Goal: Find specific page/section: Find specific page/section

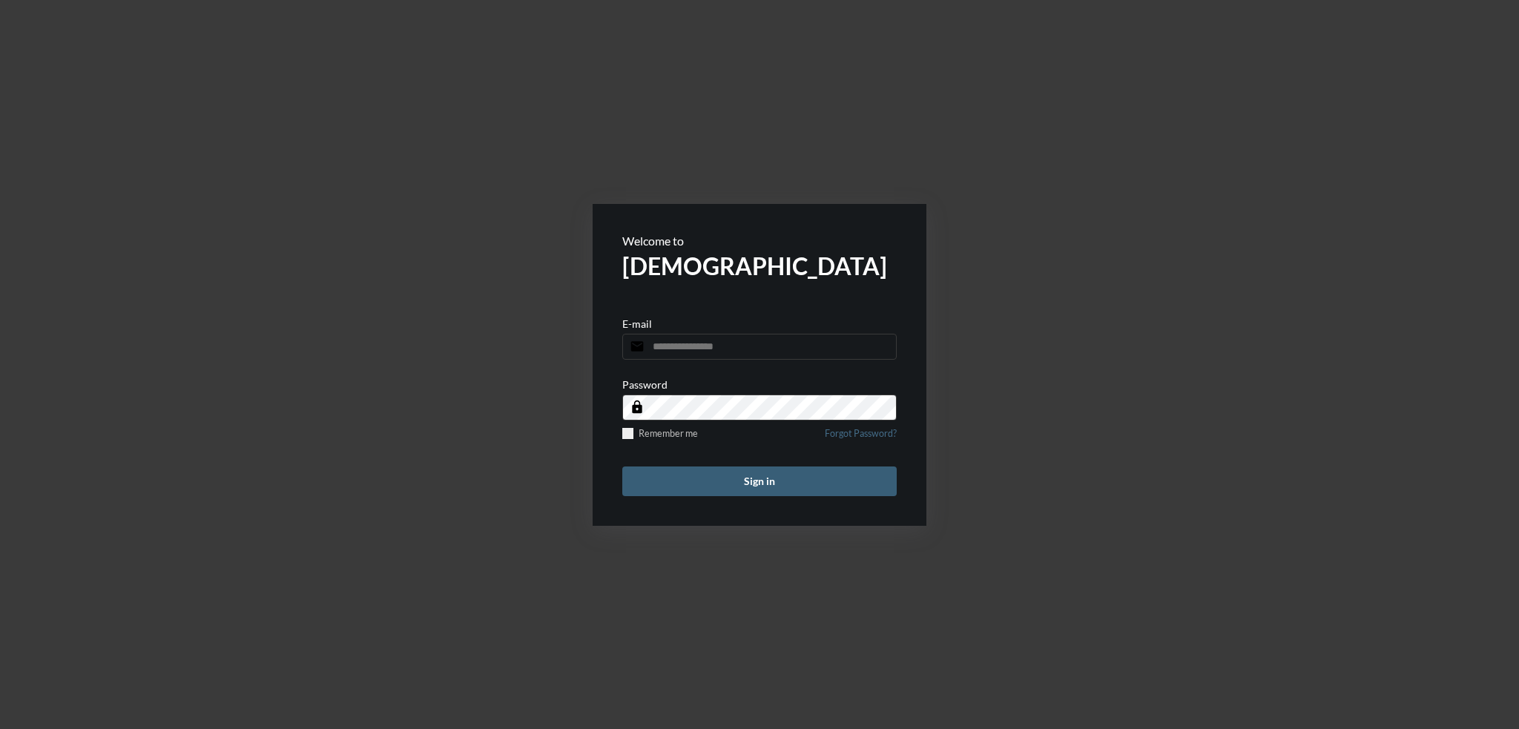
click at [709, 349] on input "email" at bounding box center [759, 347] width 274 height 26
type input "**********"
click at [752, 481] on button "Sign in" at bounding box center [759, 482] width 274 height 30
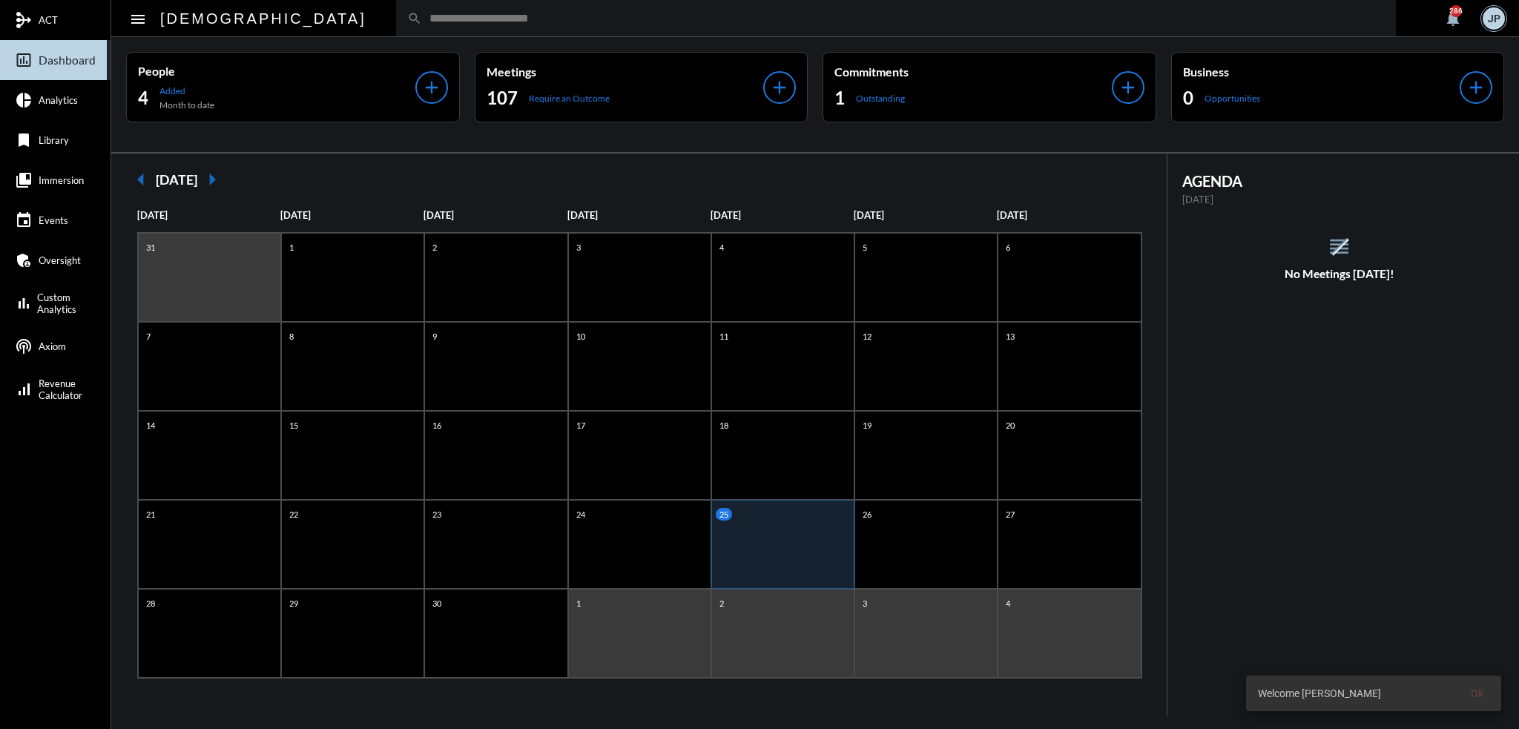
click at [545, 16] on input "text" at bounding box center [903, 18] width 963 height 13
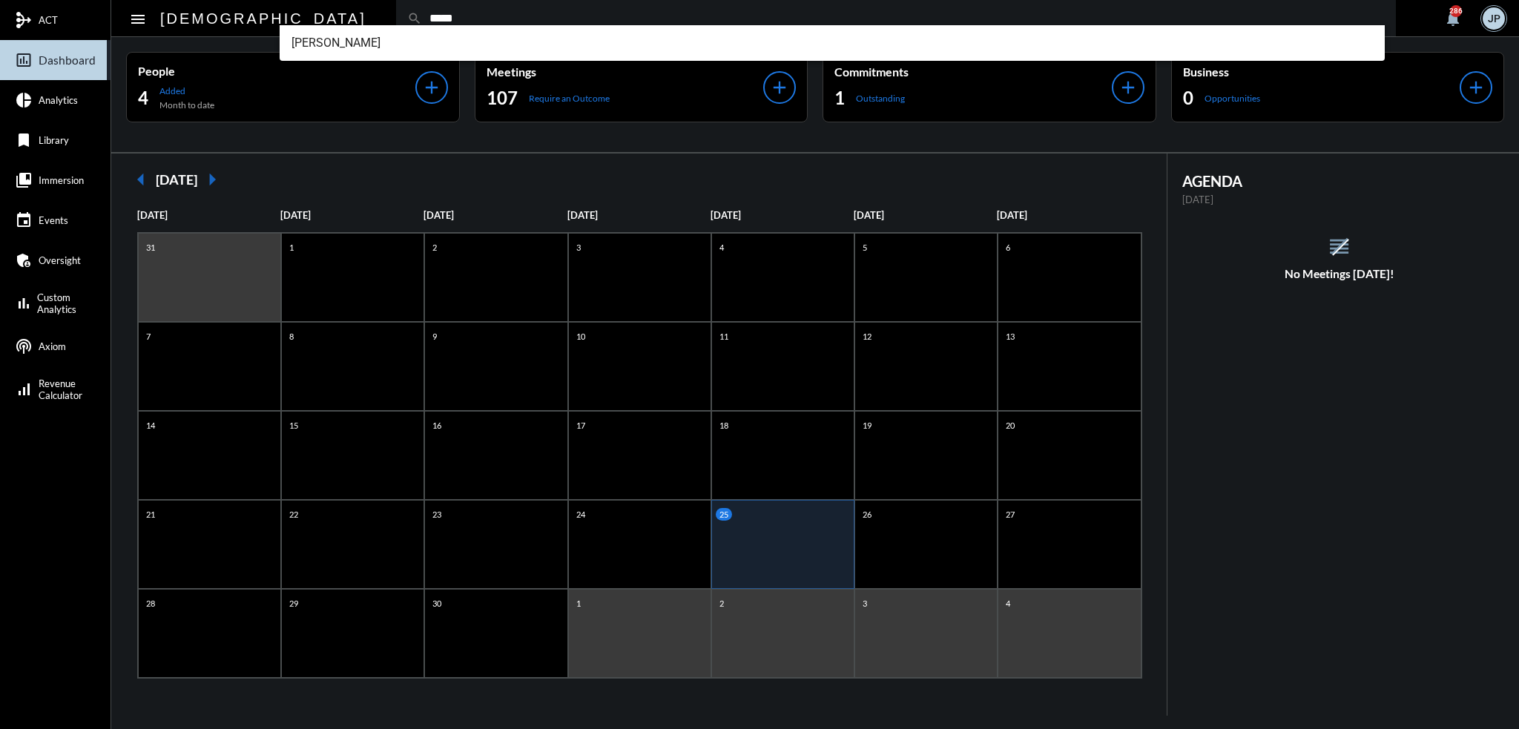
type input "*****"
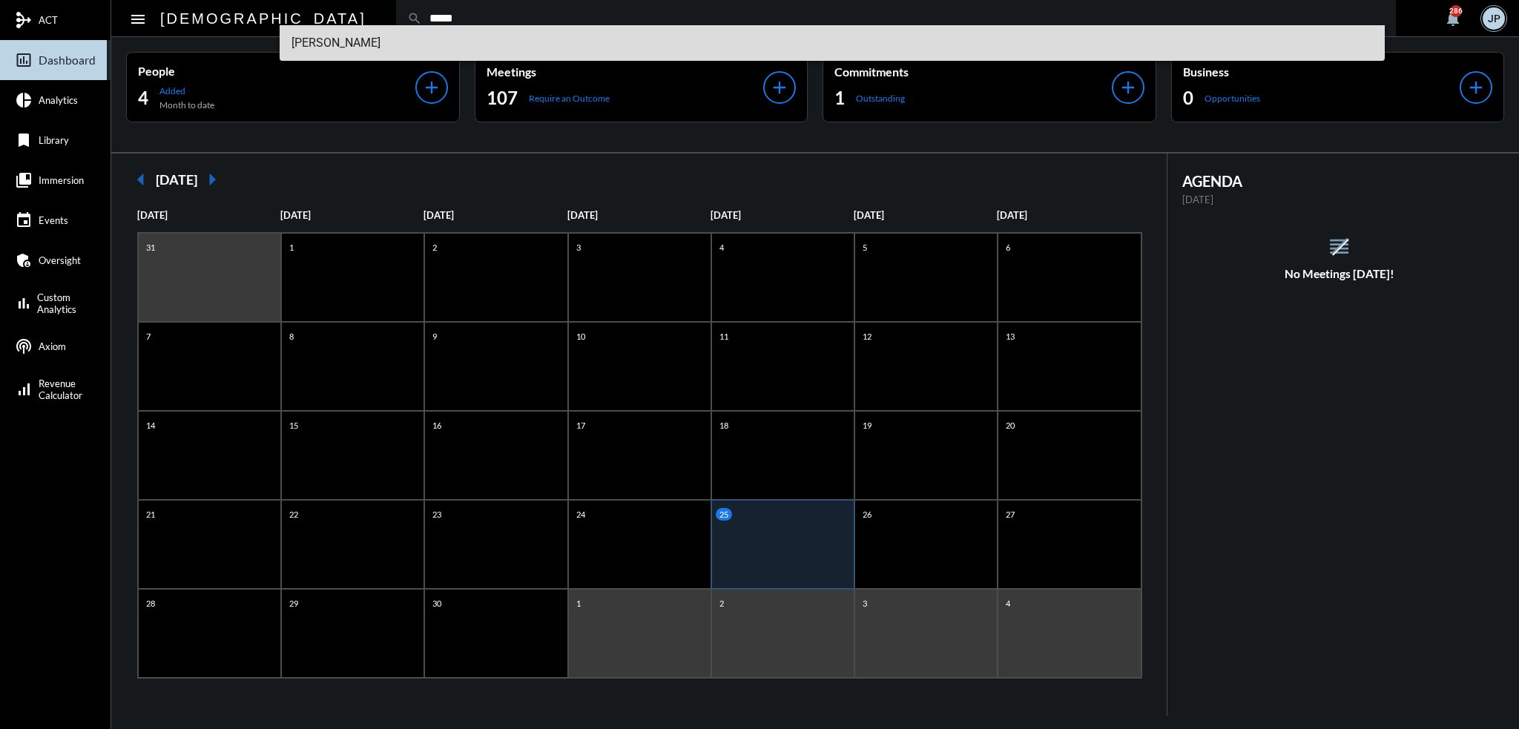
click at [326, 42] on span "Christine Coder" at bounding box center [833, 43] width 1082 height 36
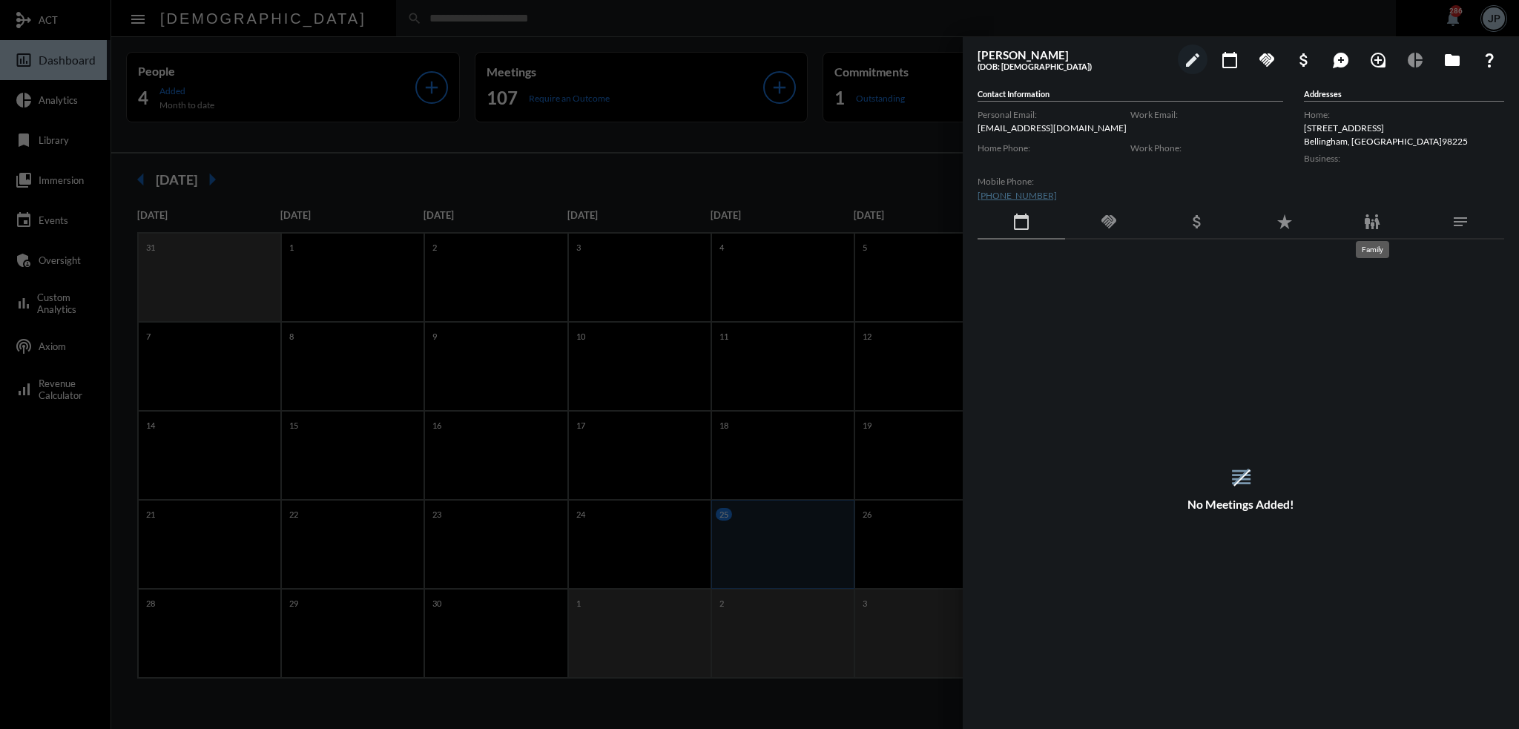
click at [1375, 217] on mat-icon "family_restroom" at bounding box center [1373, 222] width 18 height 18
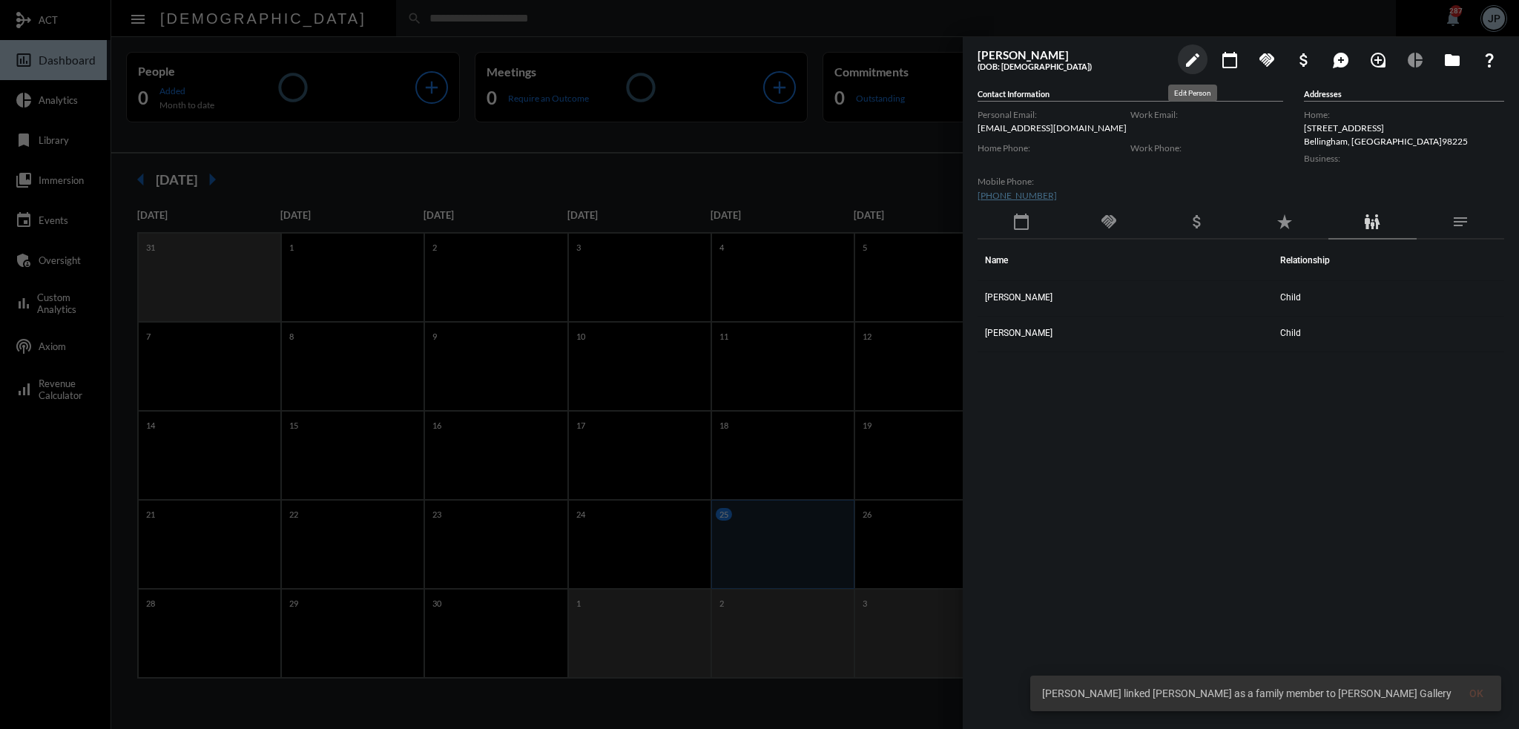
click at [1197, 56] on mat-icon "edit" at bounding box center [1193, 60] width 18 height 18
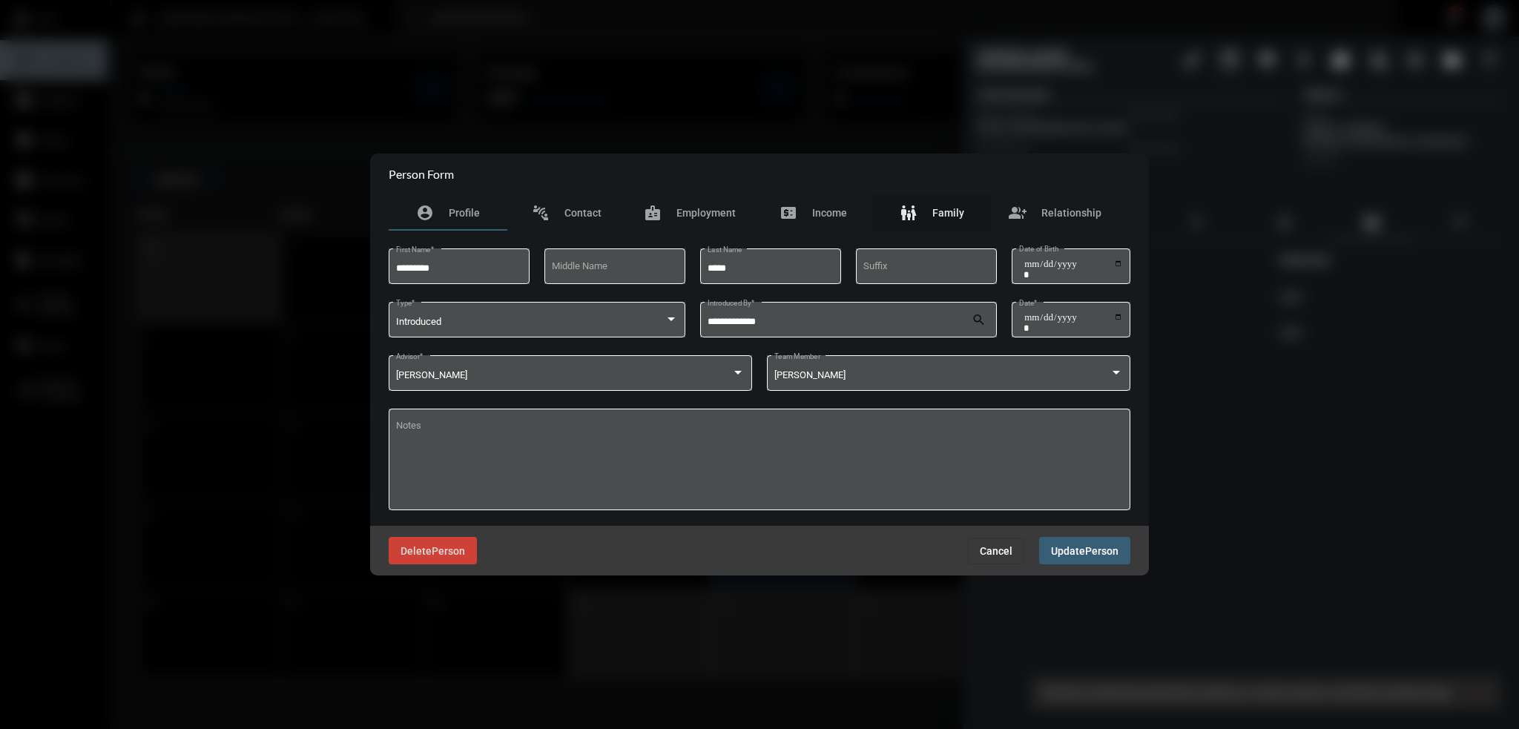
click at [956, 213] on span "Family" at bounding box center [949, 213] width 32 height 12
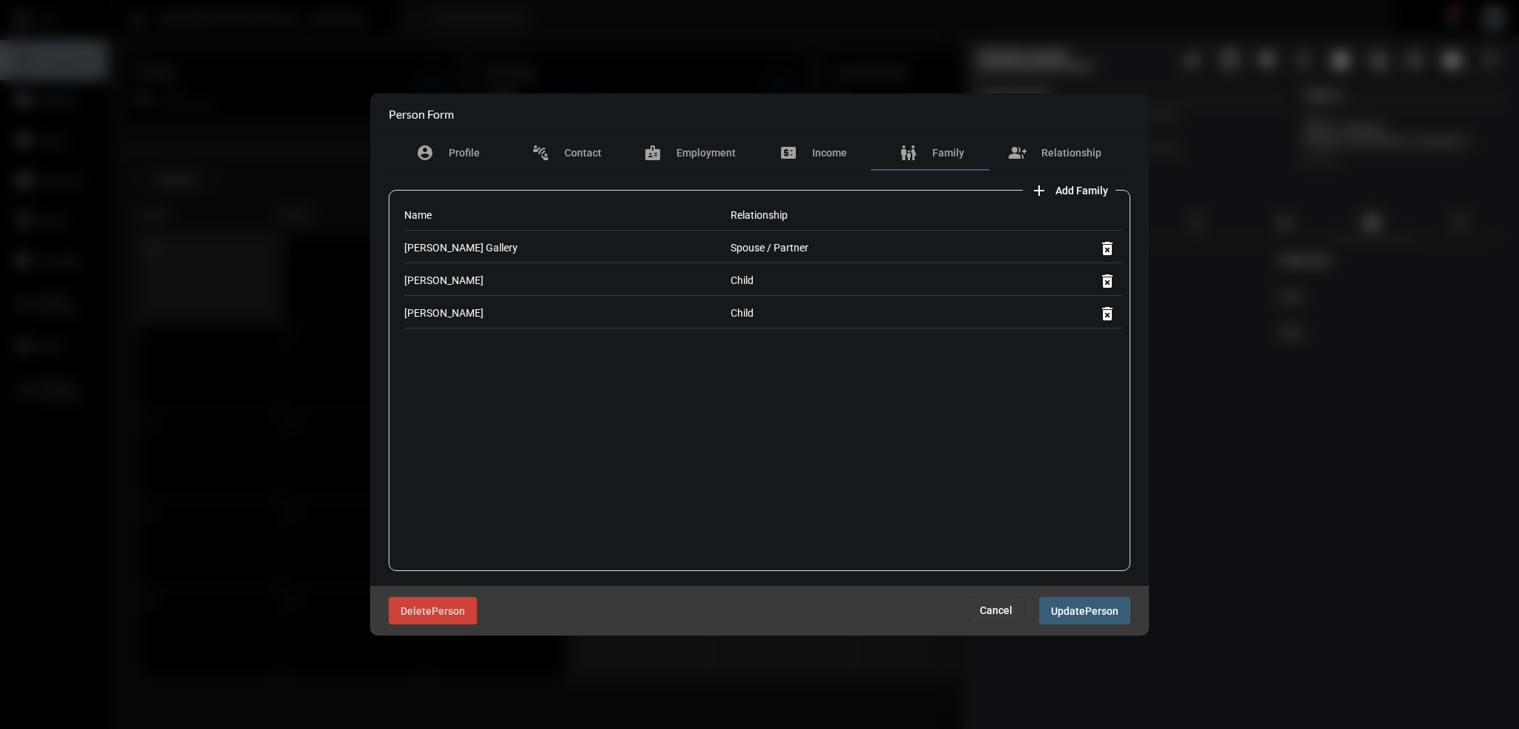
click at [435, 251] on div "Patrick Gallery" at bounding box center [567, 248] width 326 height 30
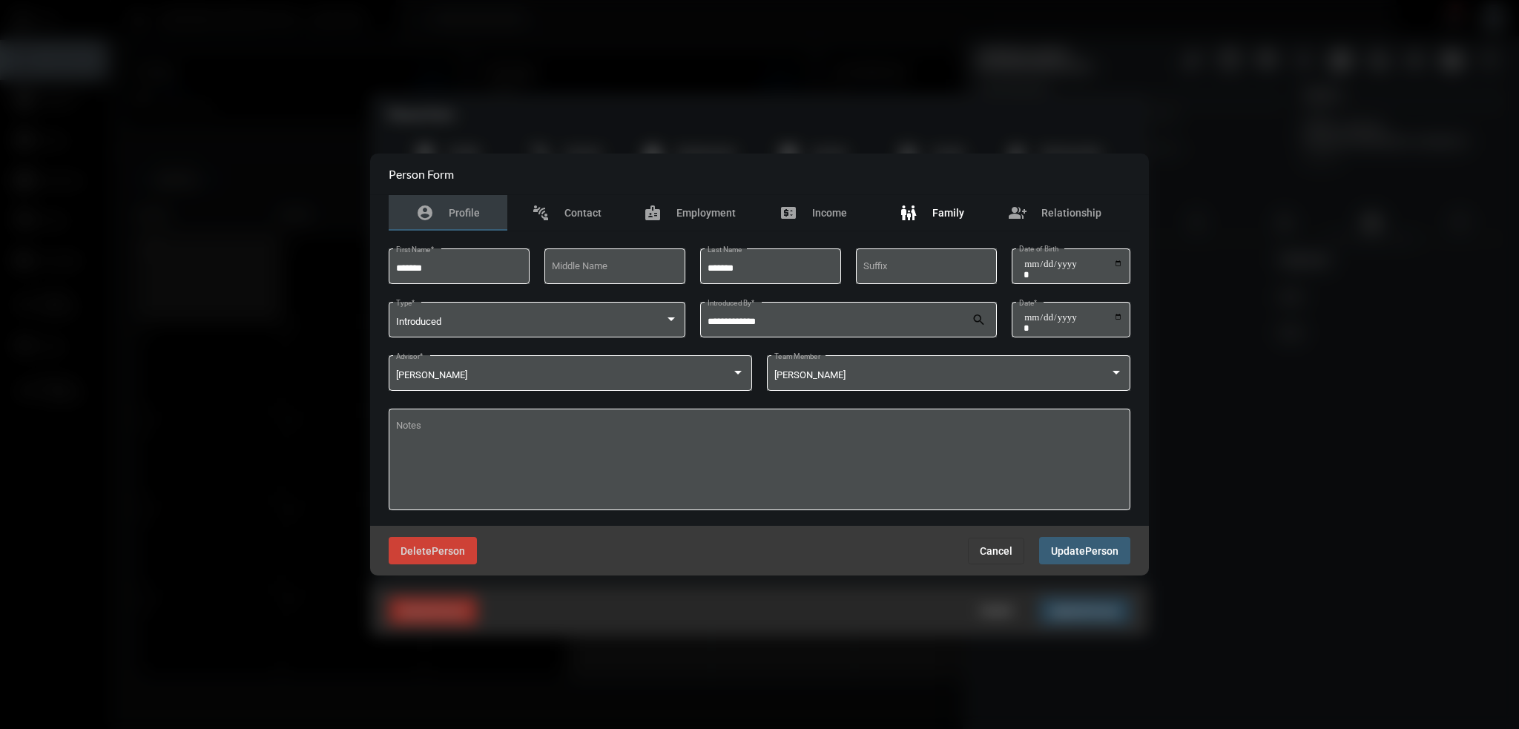
click at [950, 212] on span "Family" at bounding box center [949, 213] width 32 height 12
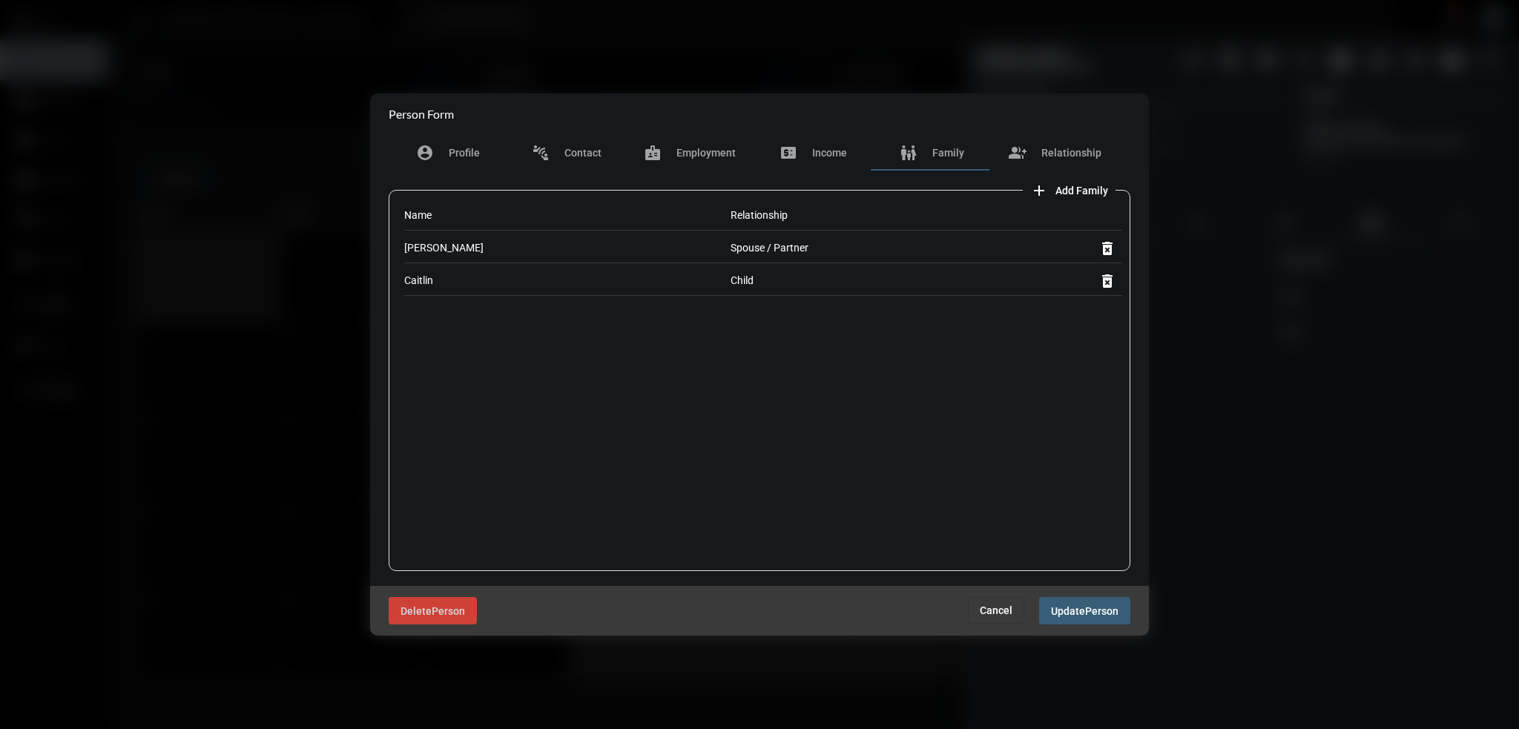
click at [445, 245] on div "Christine Coder" at bounding box center [567, 248] width 326 height 30
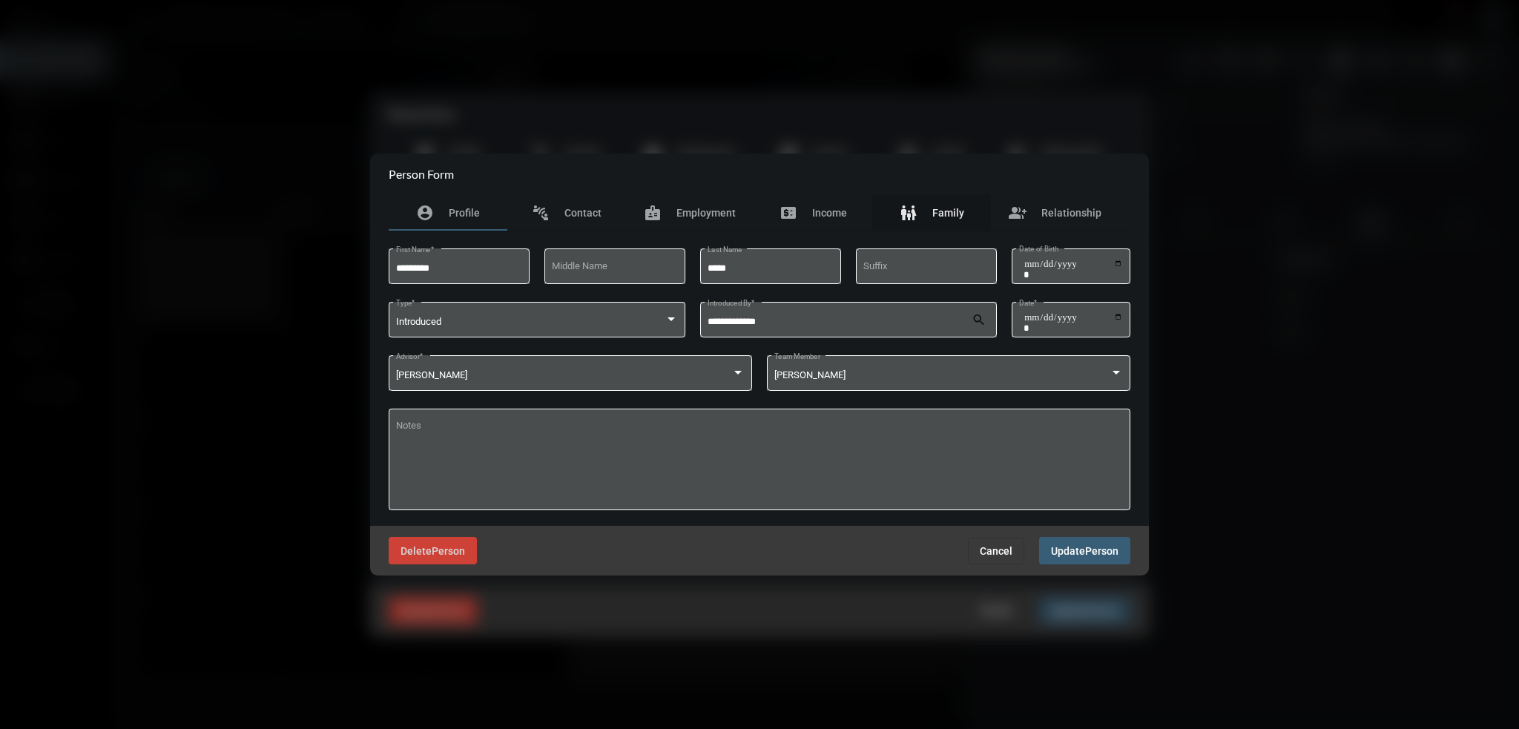
click at [944, 211] on span "Family" at bounding box center [949, 213] width 32 height 12
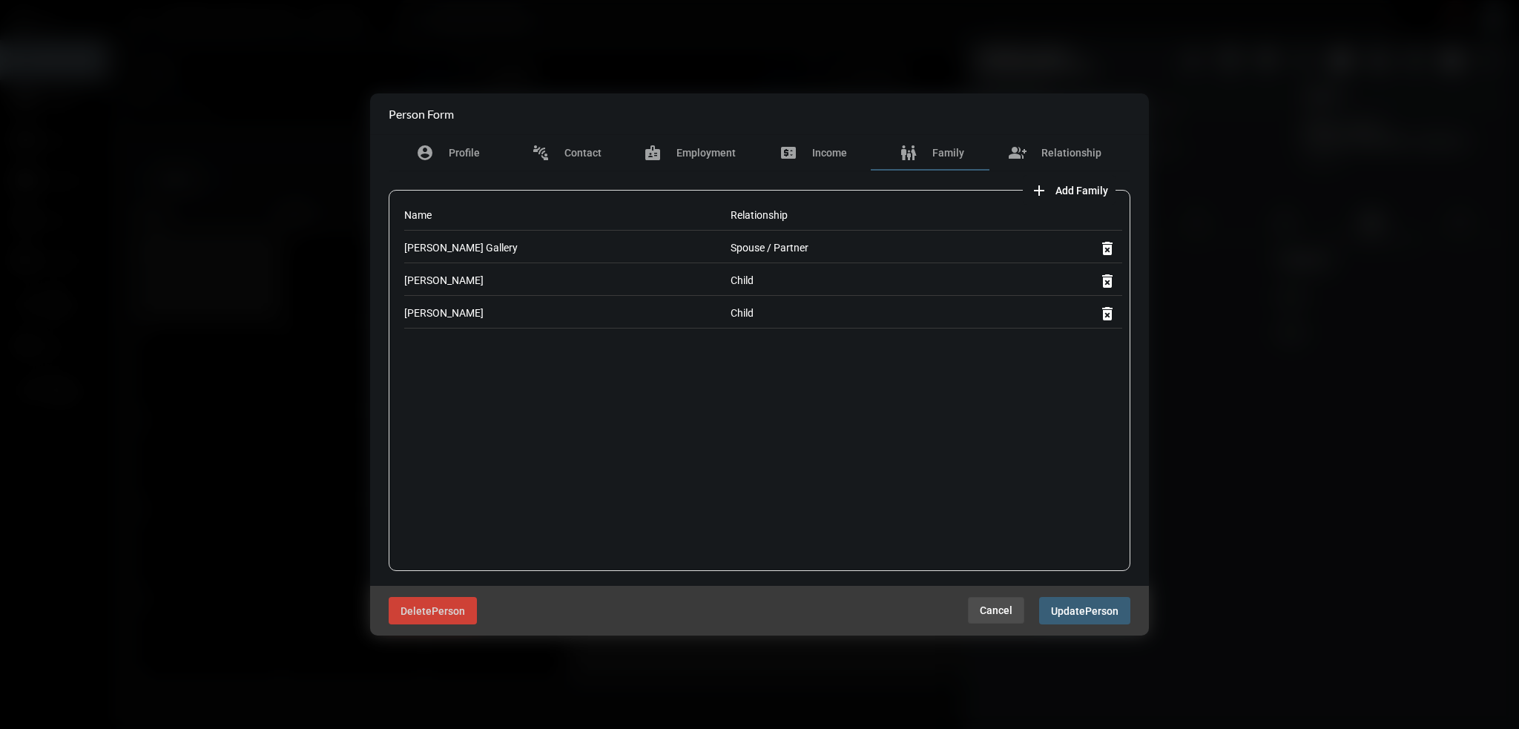
click at [988, 612] on span "Cancel" at bounding box center [996, 611] width 33 height 12
click at [995, 611] on span "Cancel" at bounding box center [996, 611] width 33 height 12
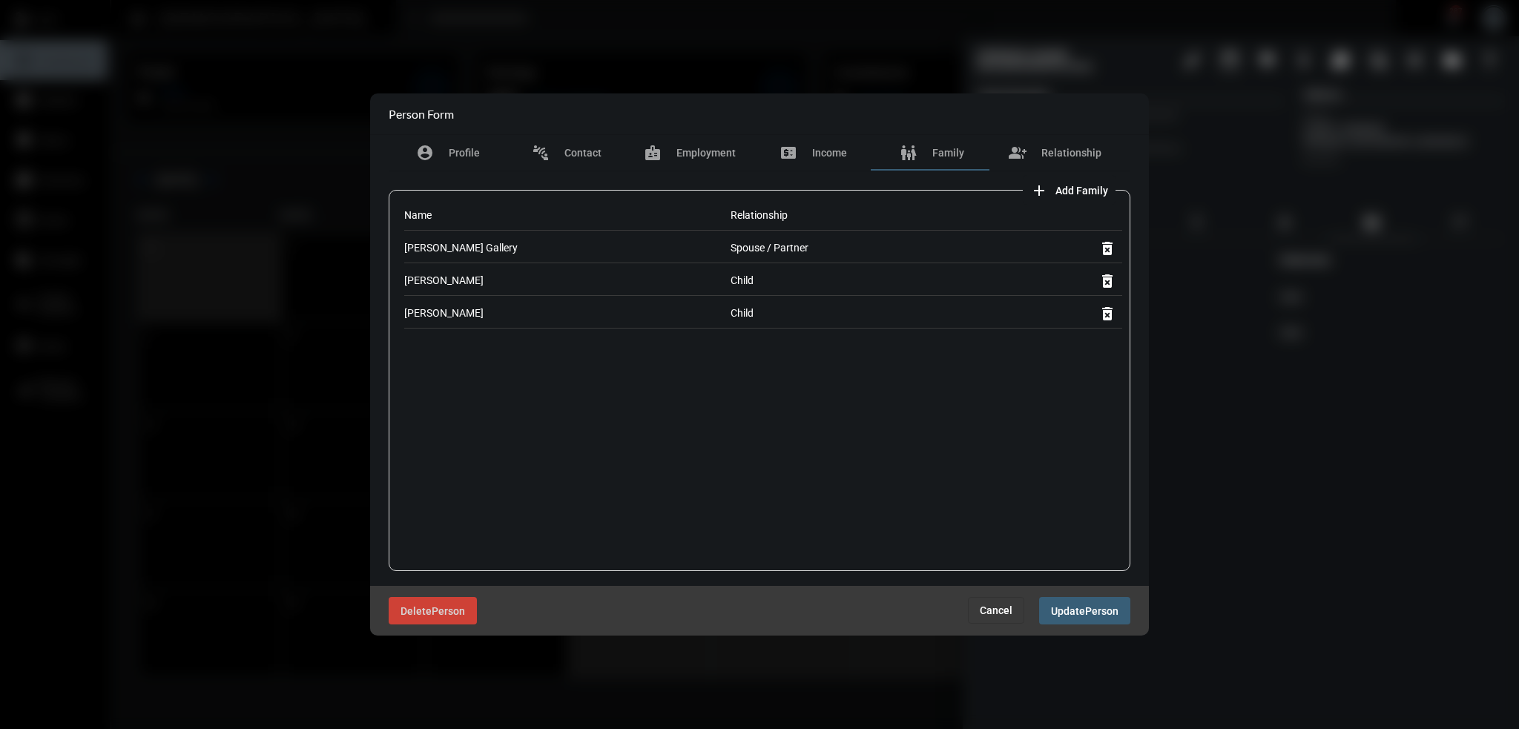
click at [995, 611] on span "Cancel" at bounding box center [996, 611] width 33 height 12
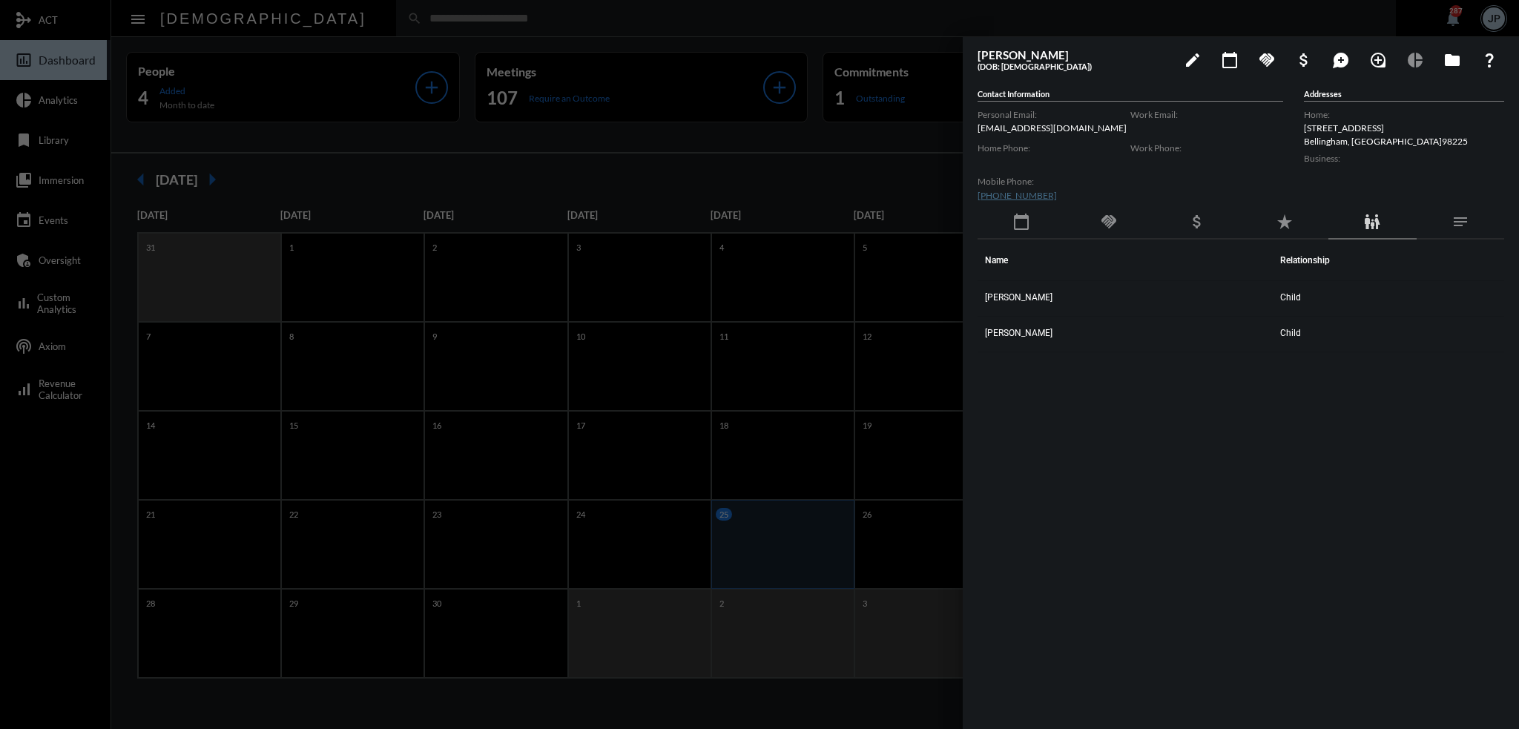
click at [843, 29] on div at bounding box center [759, 364] width 1519 height 729
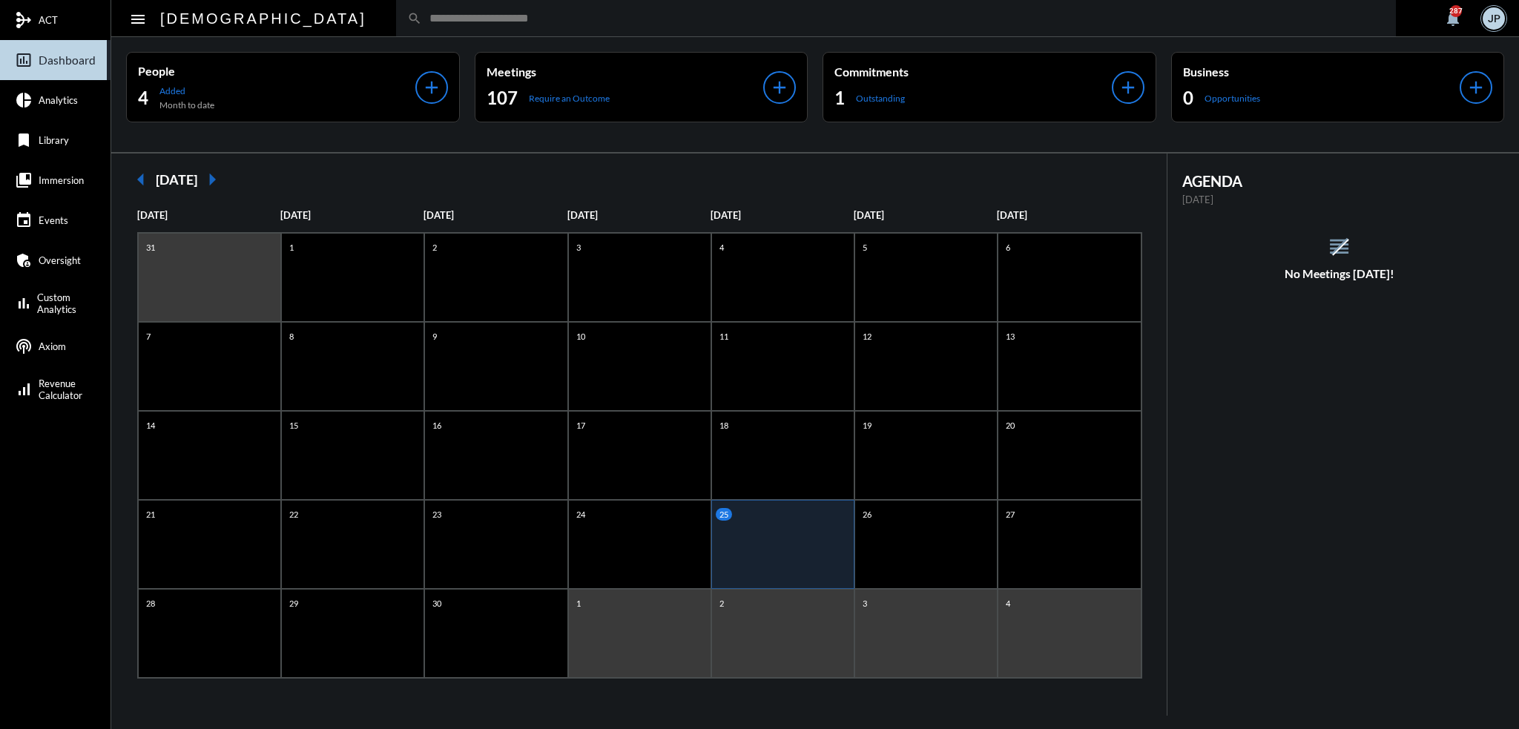
click at [828, 23] on input "text" at bounding box center [903, 18] width 963 height 13
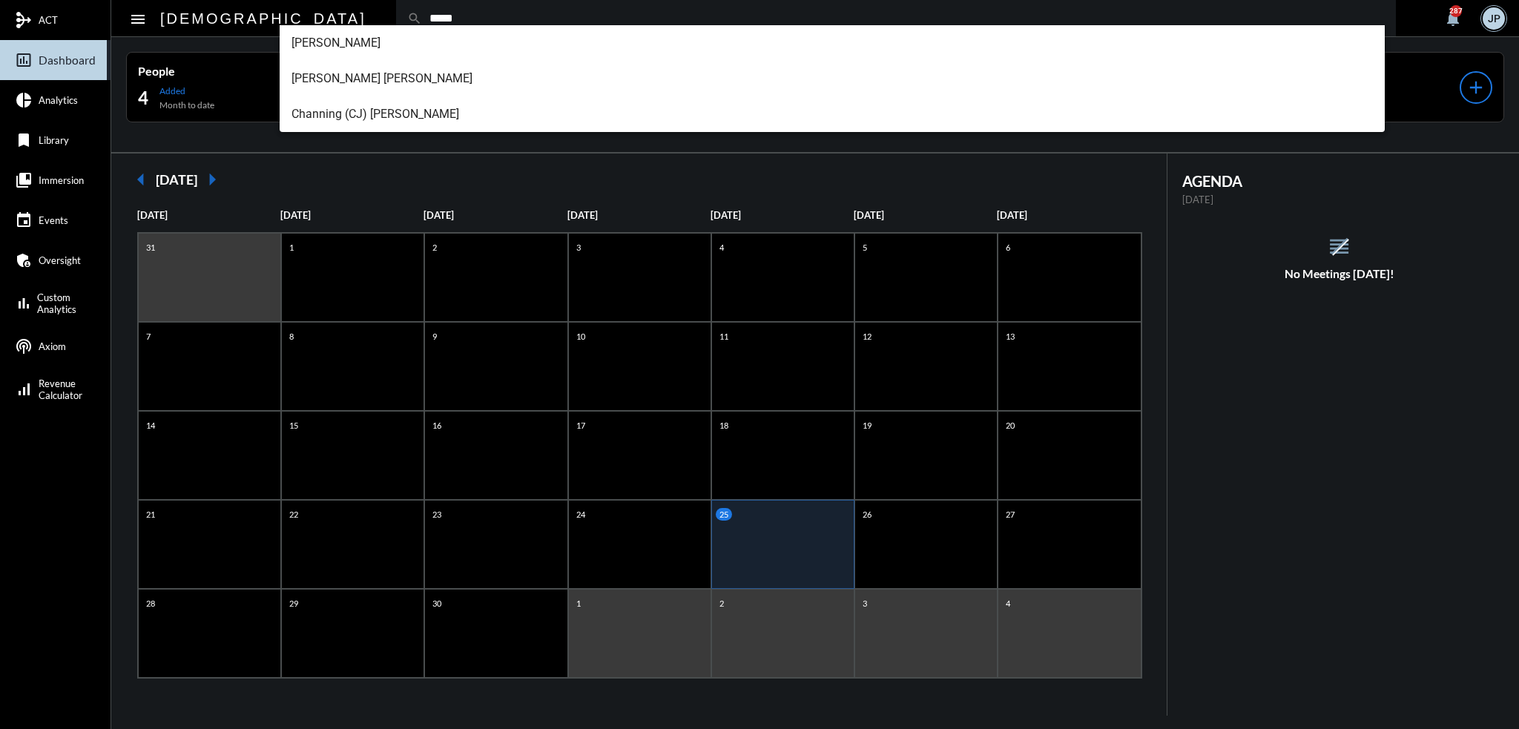
type input "*****"
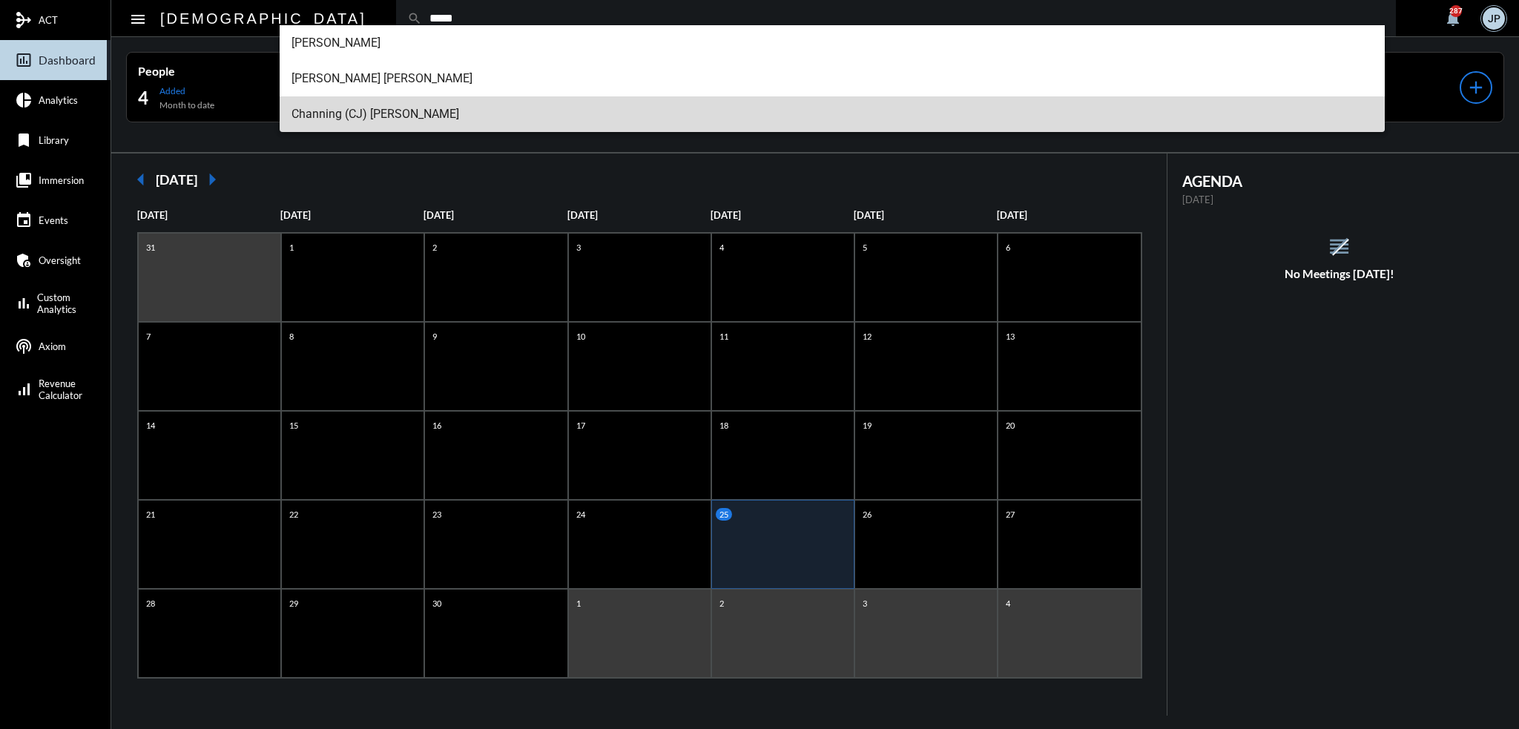
click at [374, 115] on span "Channing (CJ) Jameson Skudin" at bounding box center [833, 114] width 1082 height 36
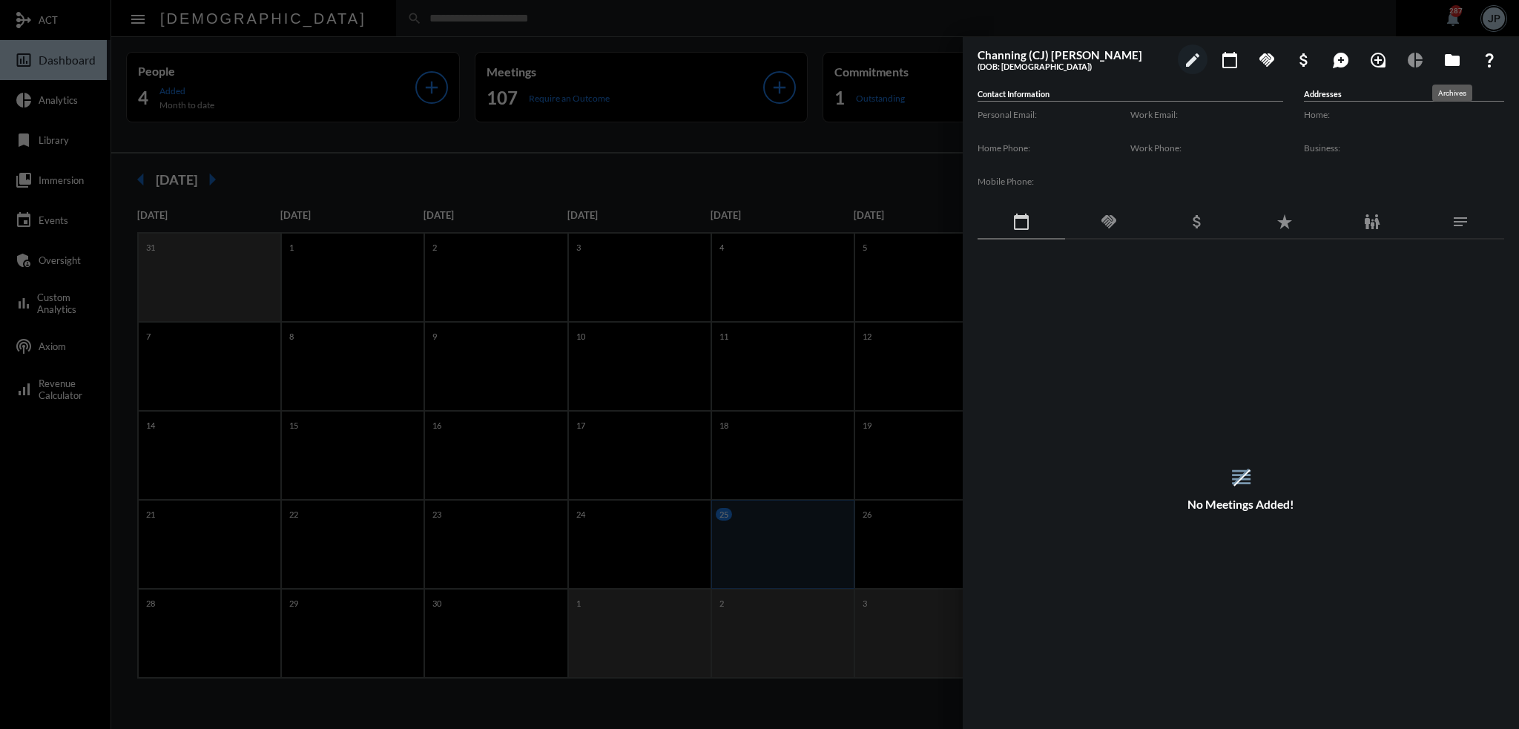
click at [1452, 59] on mat-icon "folder" at bounding box center [1453, 60] width 18 height 18
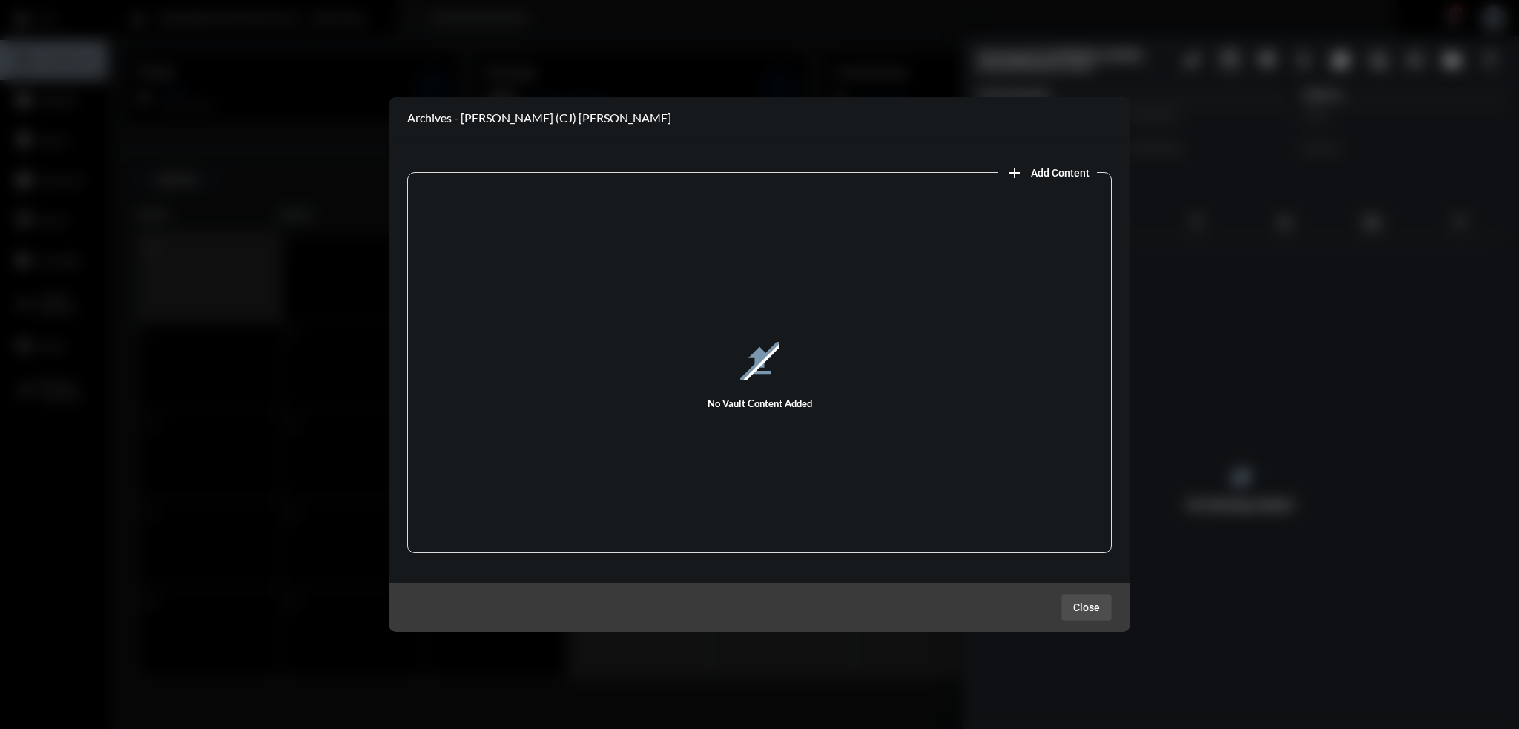
click at [1086, 614] on button "Close" at bounding box center [1087, 607] width 50 height 27
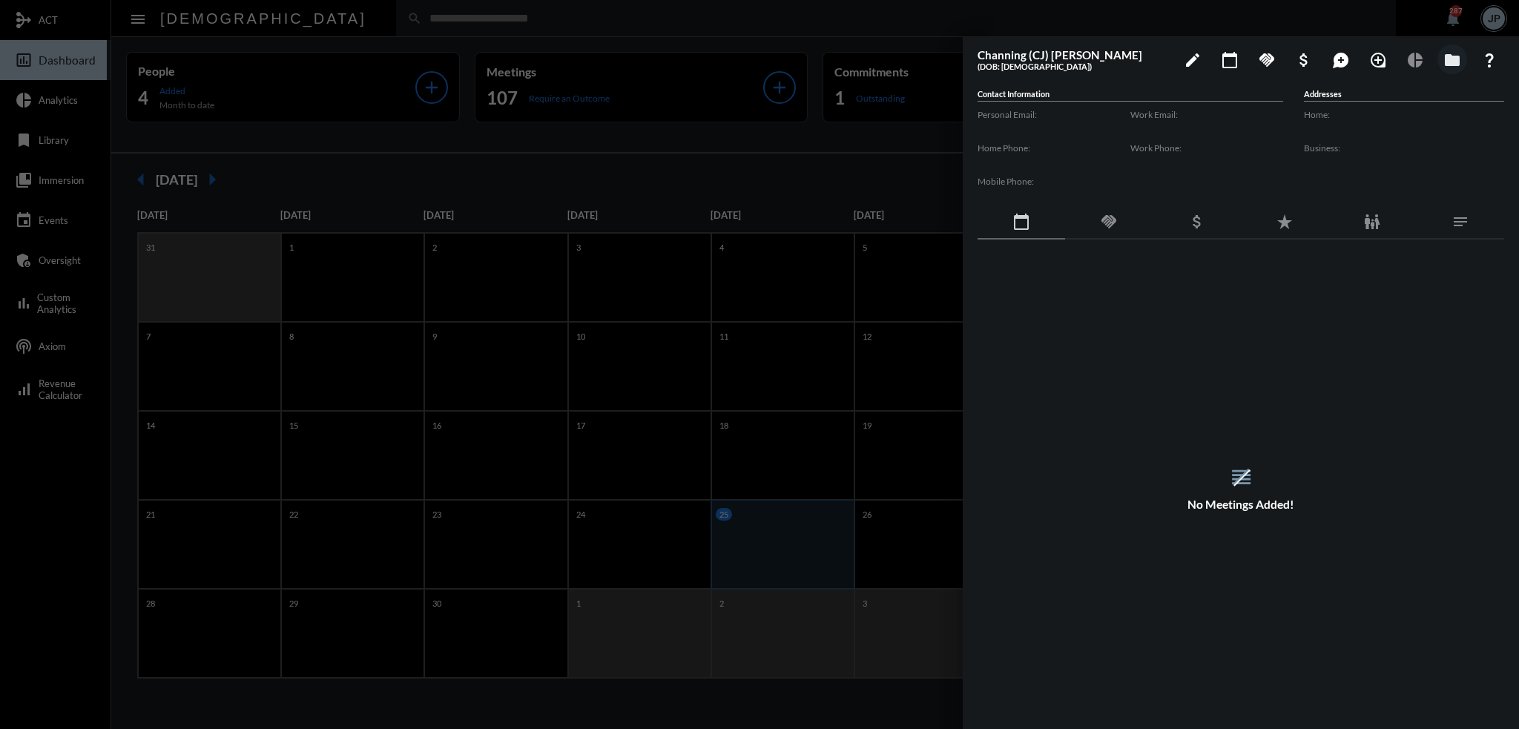
click at [730, 24] on div at bounding box center [759, 364] width 1519 height 729
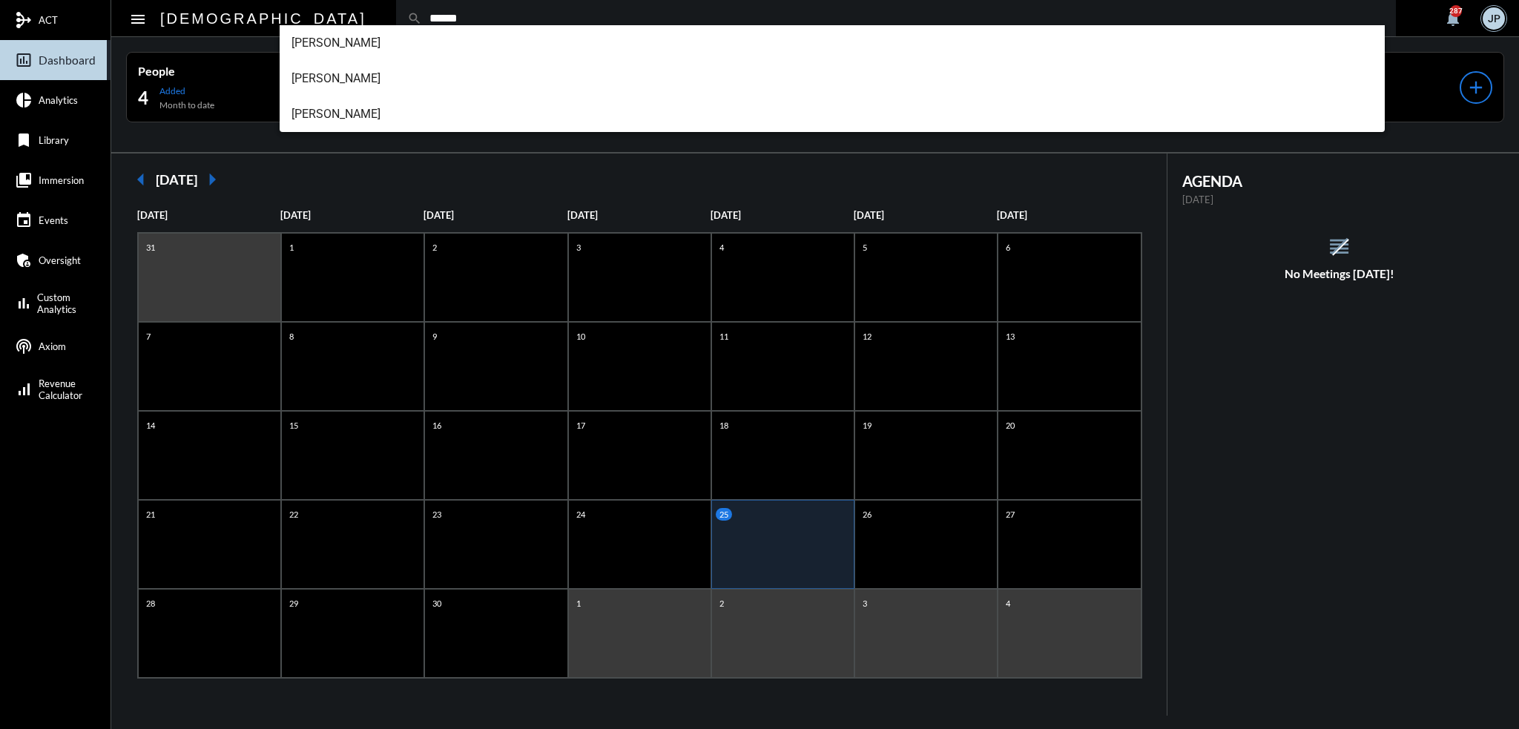
type input "******"
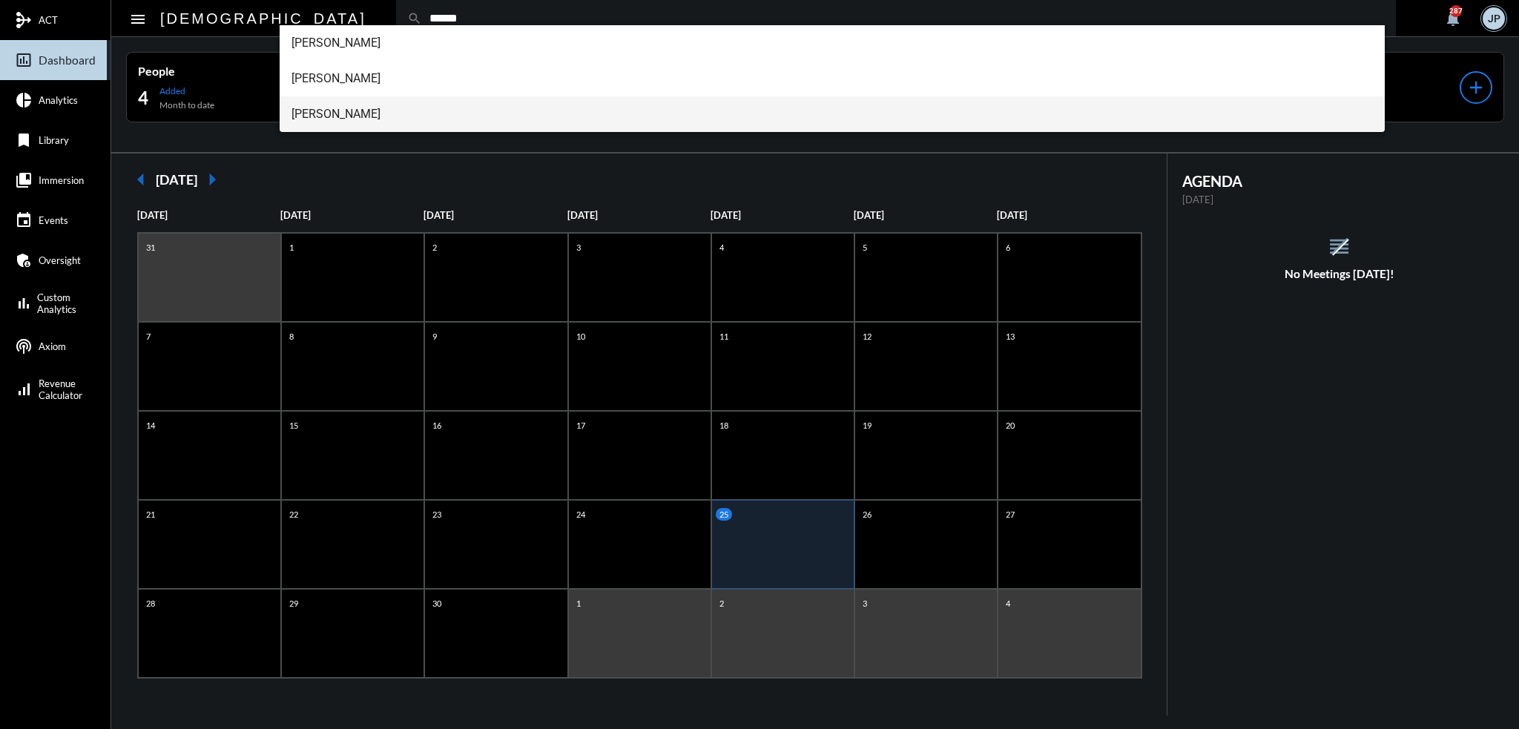
click at [325, 112] on span "Angela Skudin" at bounding box center [833, 114] width 1082 height 36
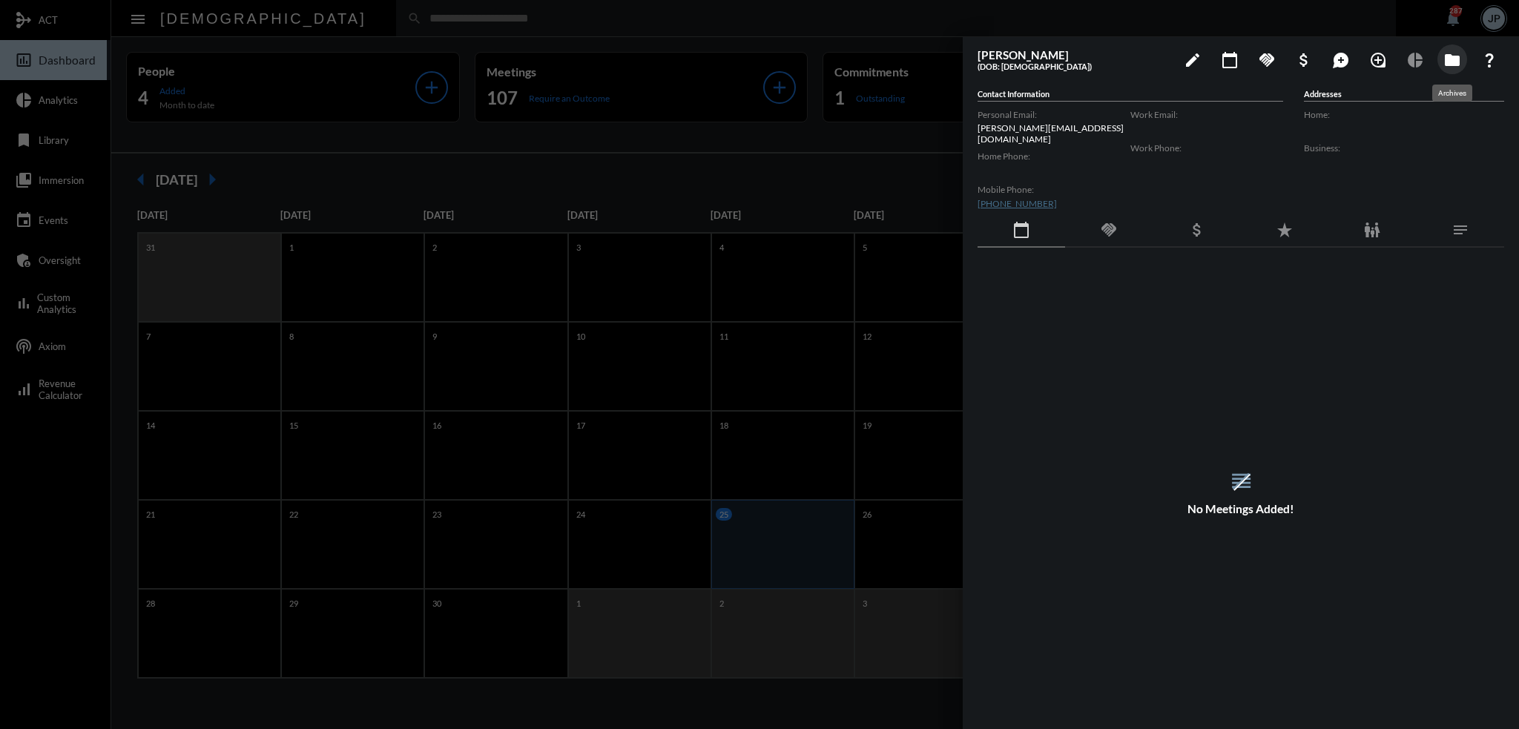
click at [1460, 59] on mat-icon "folder" at bounding box center [1453, 60] width 18 height 18
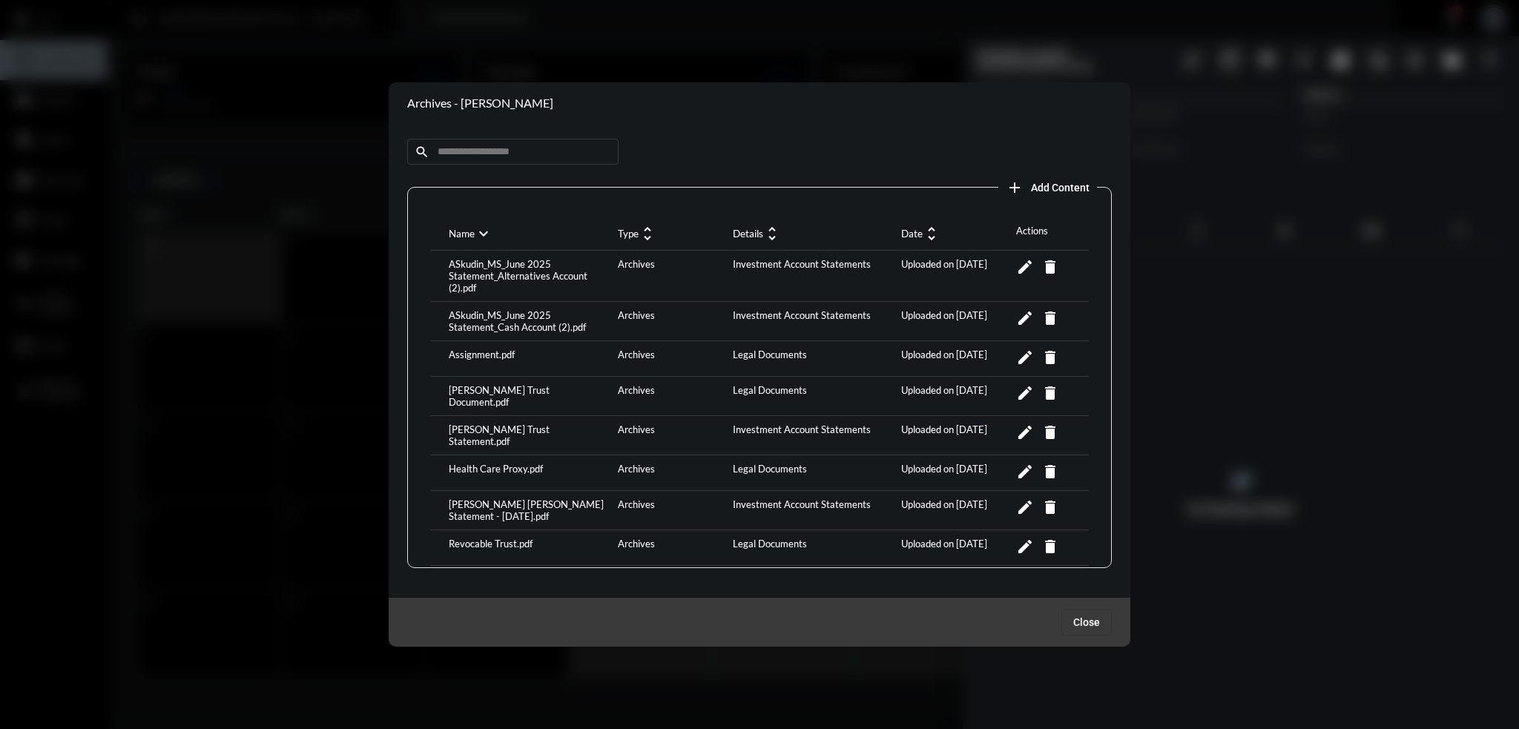
click at [520, 424] on div "CJ Skudin Trust Statement.pdf" at bounding box center [529, 436] width 169 height 24
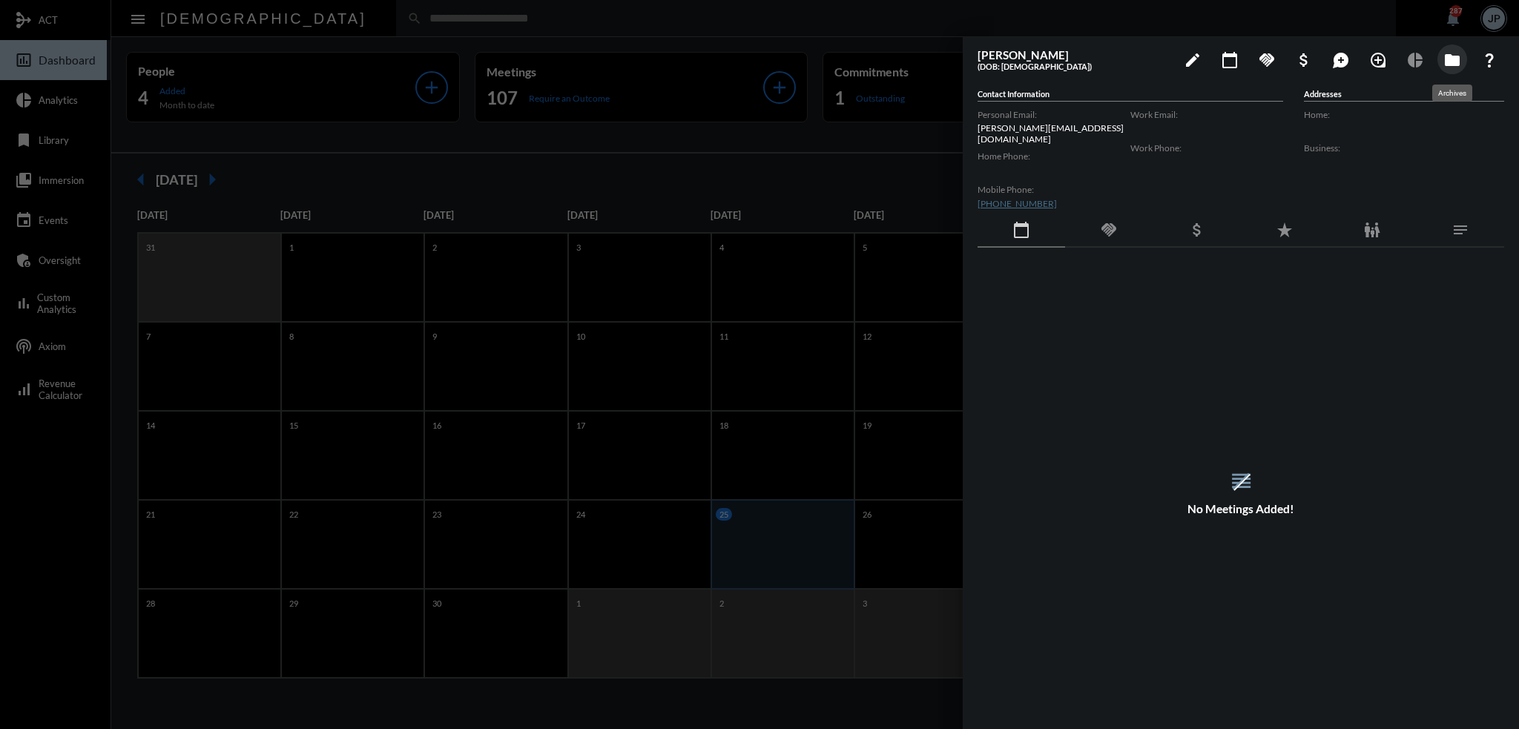
click at [1451, 58] on mat-icon "folder" at bounding box center [1453, 60] width 18 height 18
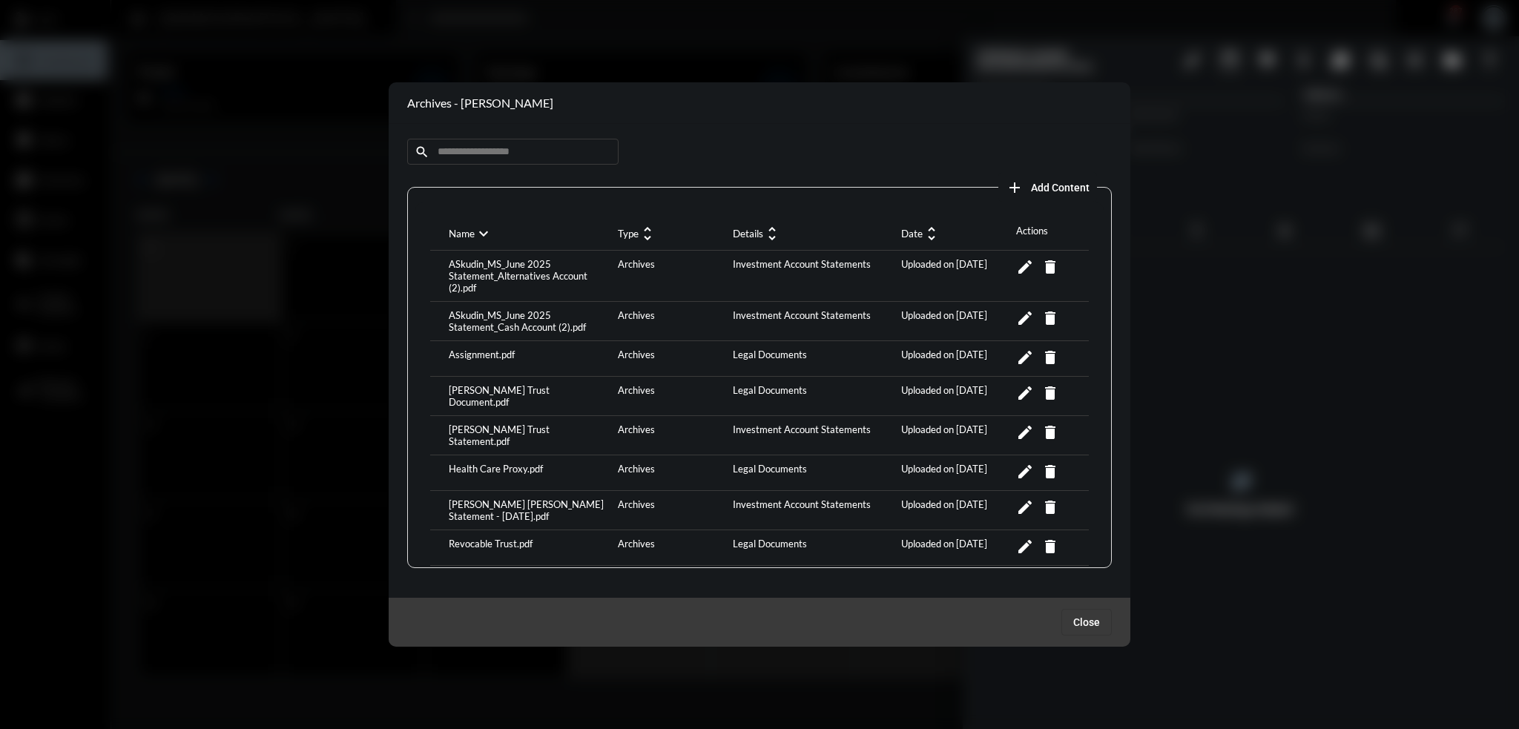
scroll to position [74, 0]
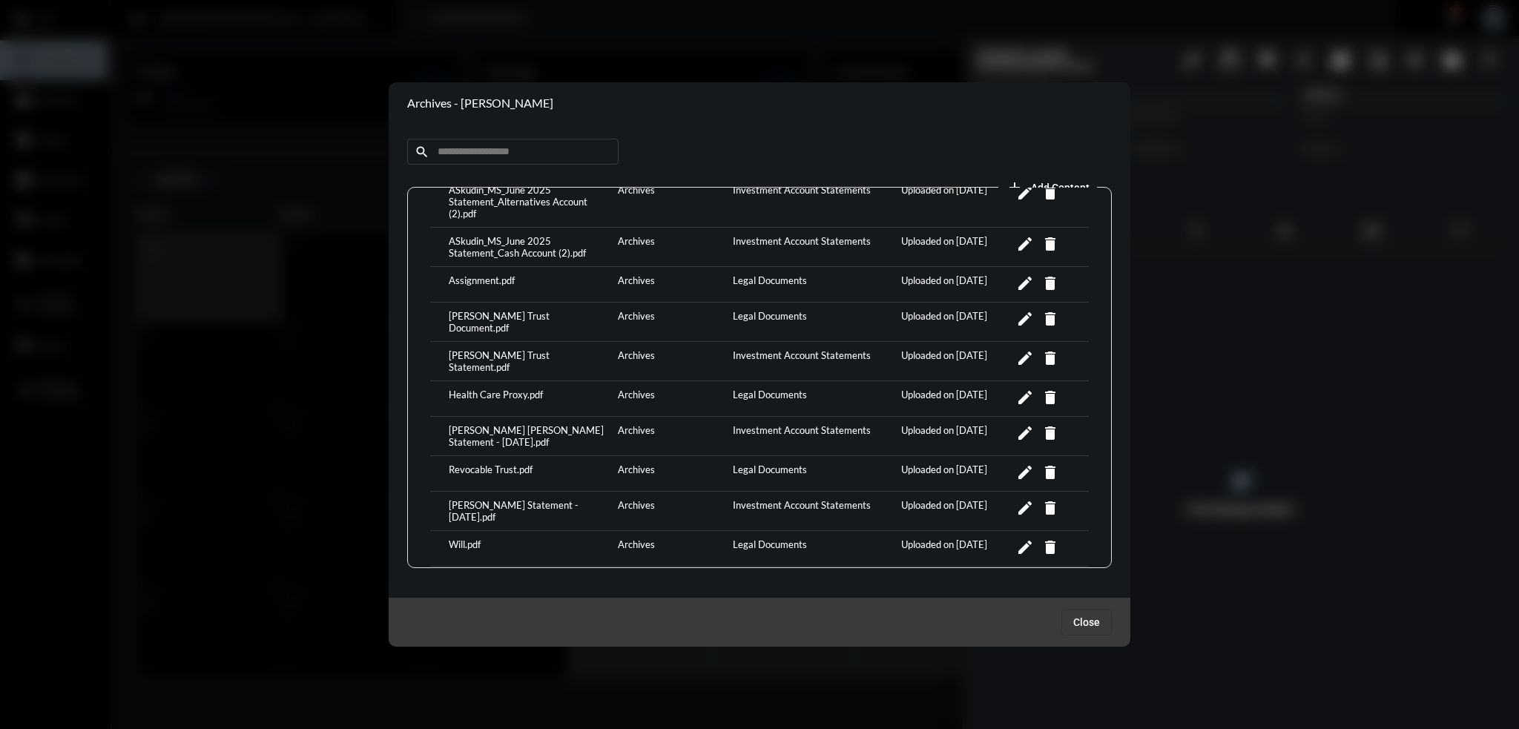
click at [521, 349] on div "CJ Skudin Trust Statement.pdf" at bounding box center [529, 361] width 169 height 24
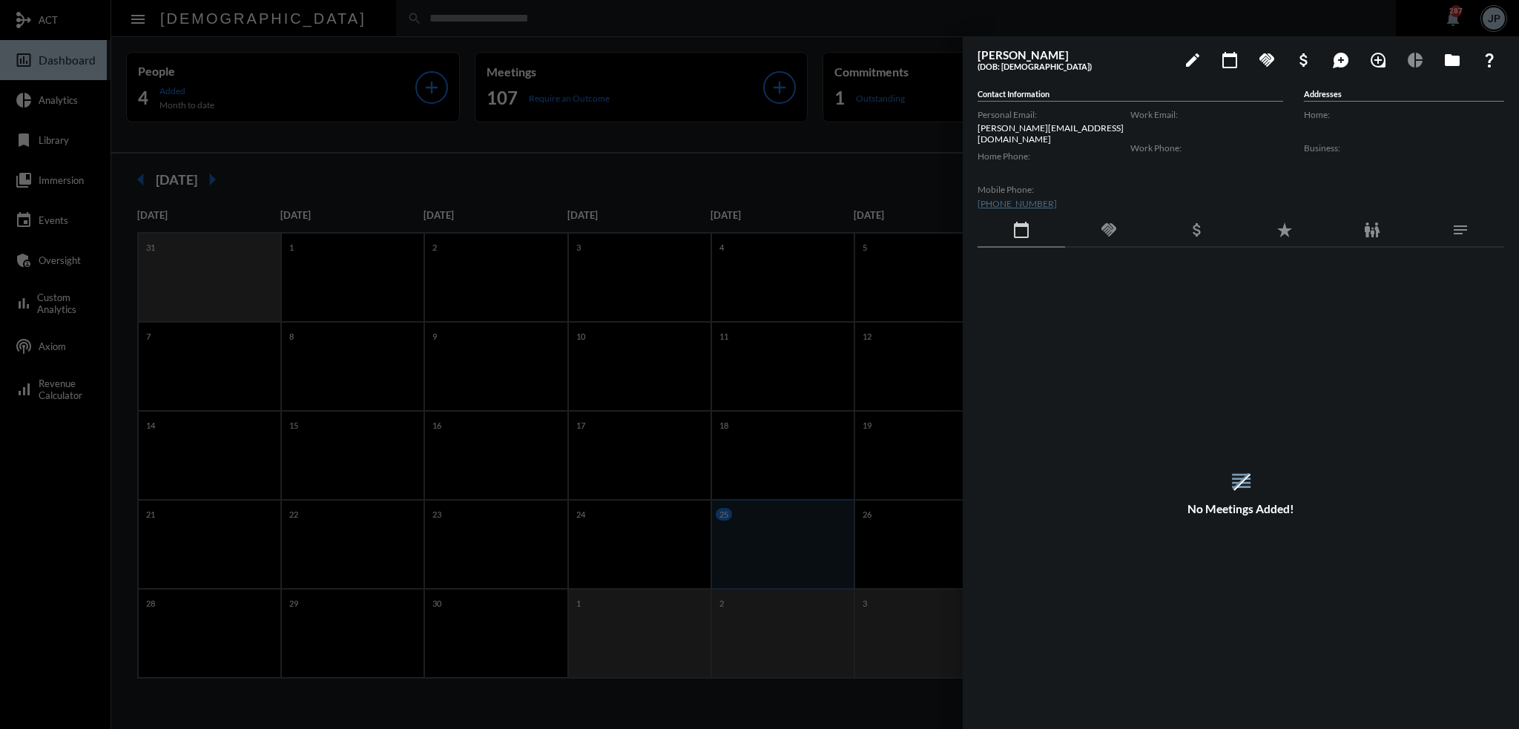
click at [635, 24] on div at bounding box center [759, 364] width 1519 height 729
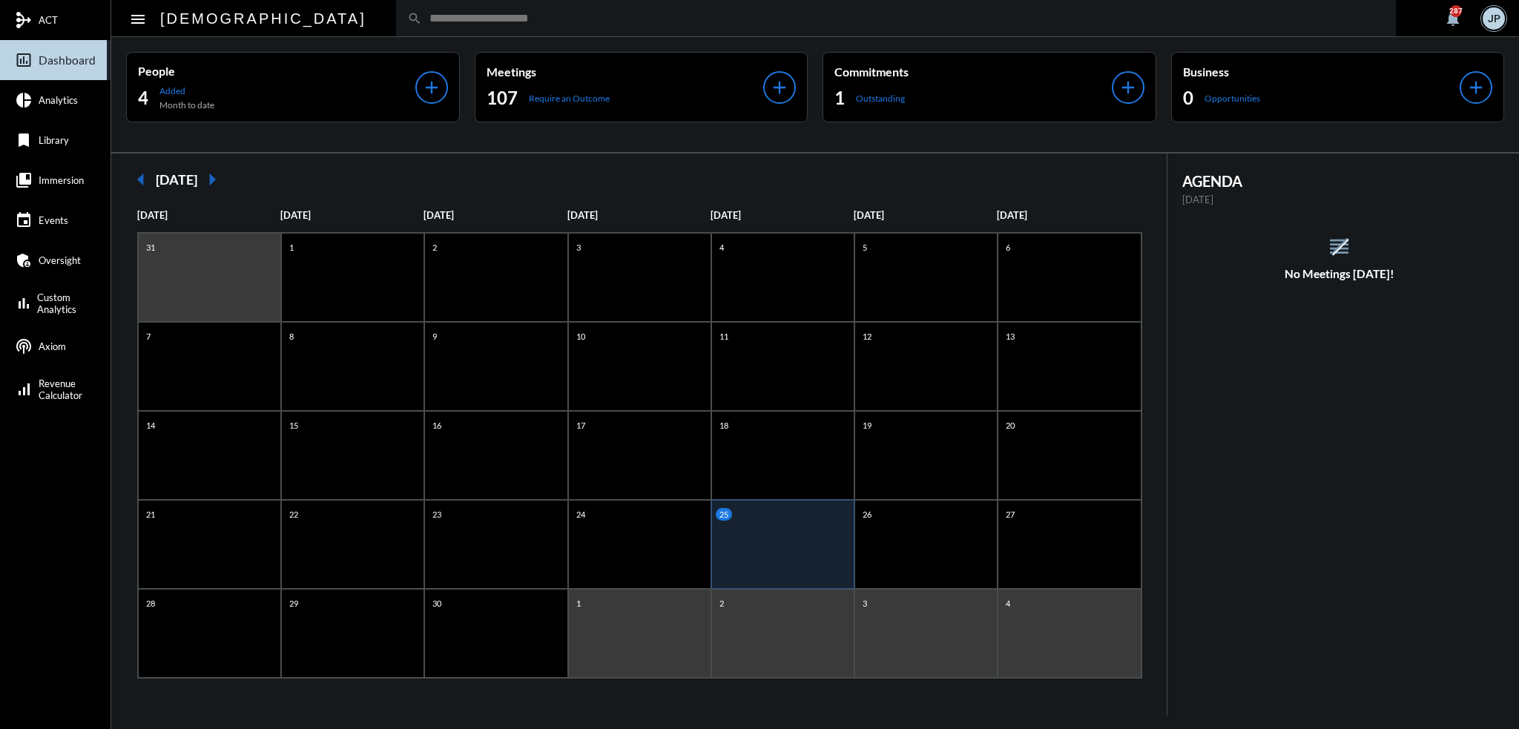
click at [52, 182] on span "Immersion" at bounding box center [61, 180] width 45 height 12
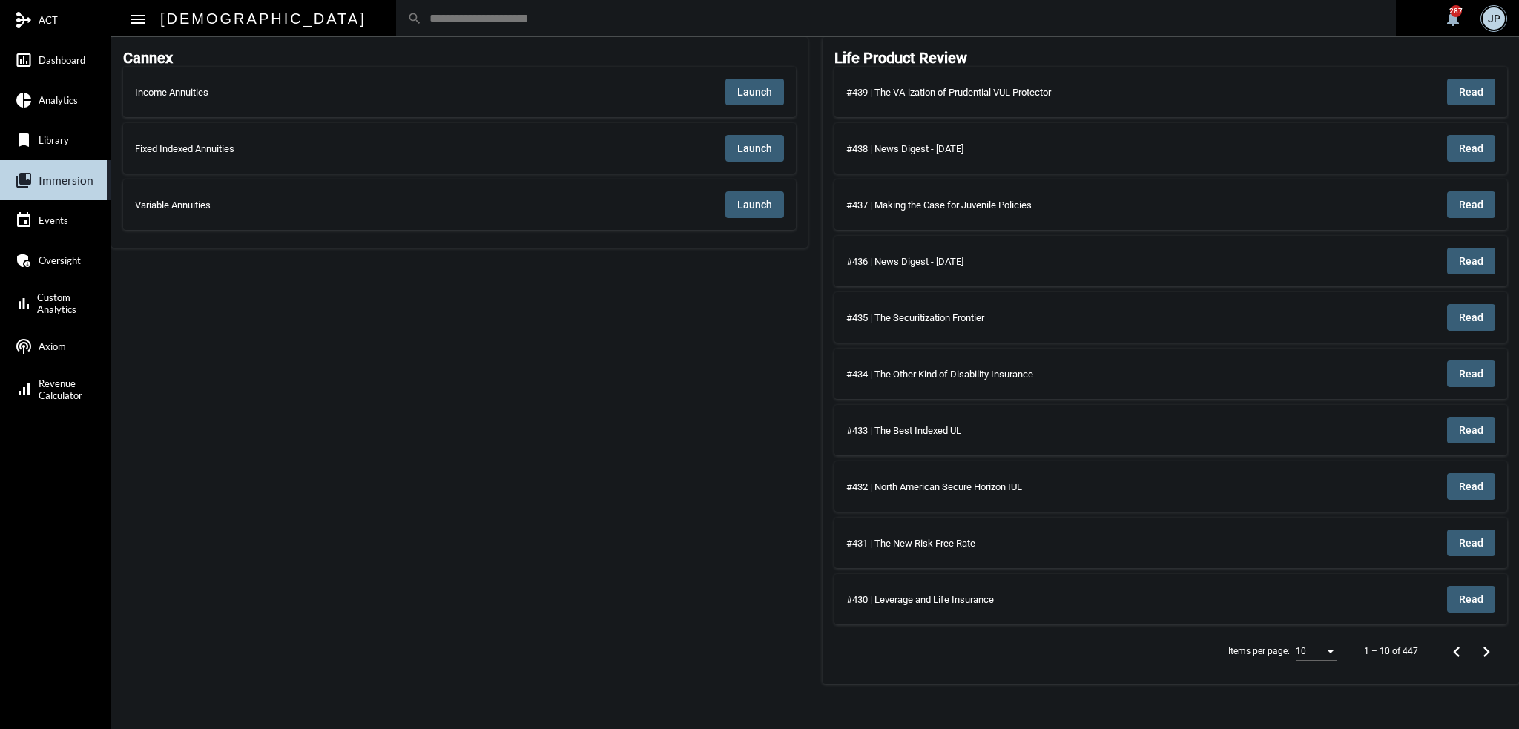
click at [751, 95] on span "Launch" at bounding box center [754, 92] width 35 height 12
click at [409, 25] on div "search" at bounding box center [896, 18] width 1000 height 36
click at [422, 22] on input "text" at bounding box center [903, 18] width 963 height 13
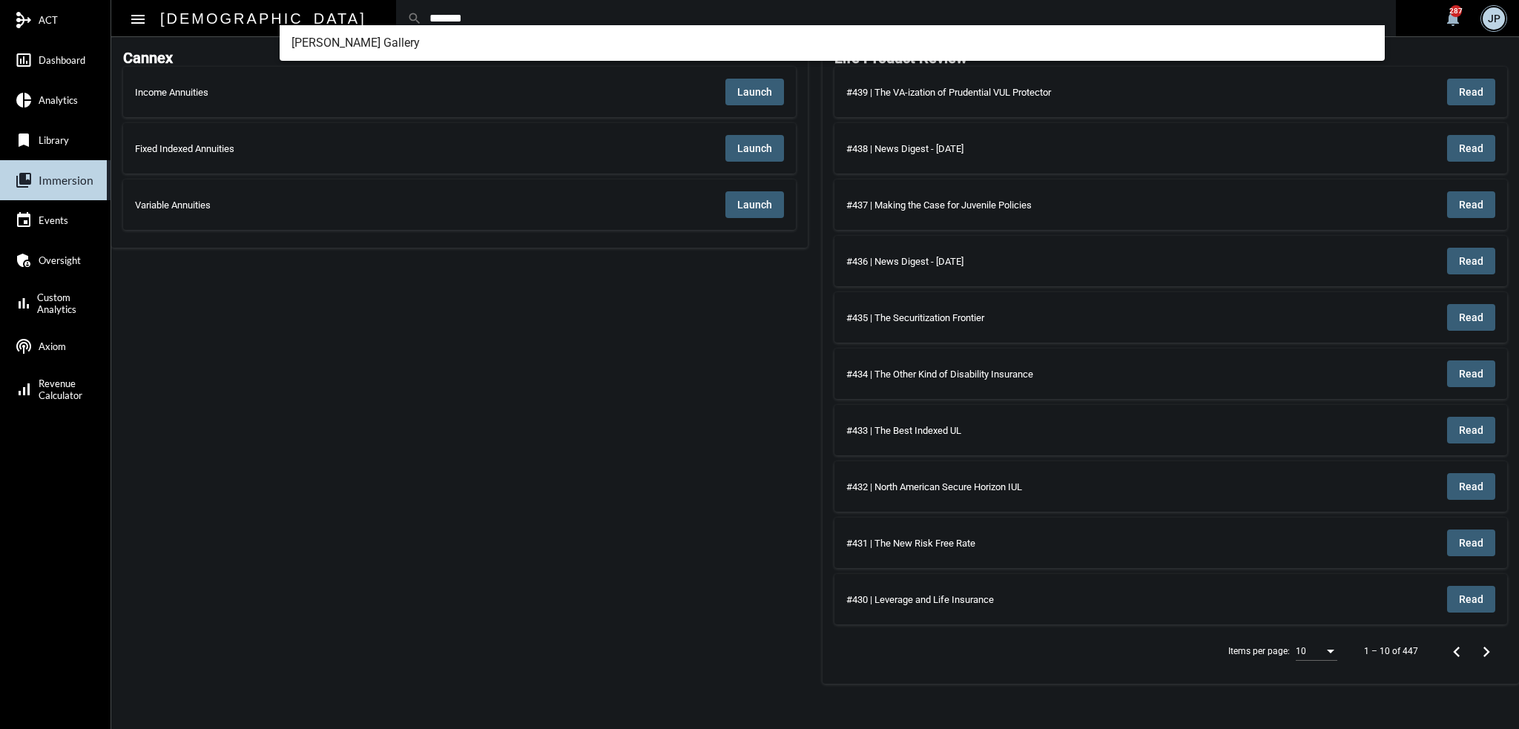
type input "*******"
click at [335, 42] on span "Patrick Gallery" at bounding box center [833, 43] width 1082 height 36
